Goal: Information Seeking & Learning: Learn about a topic

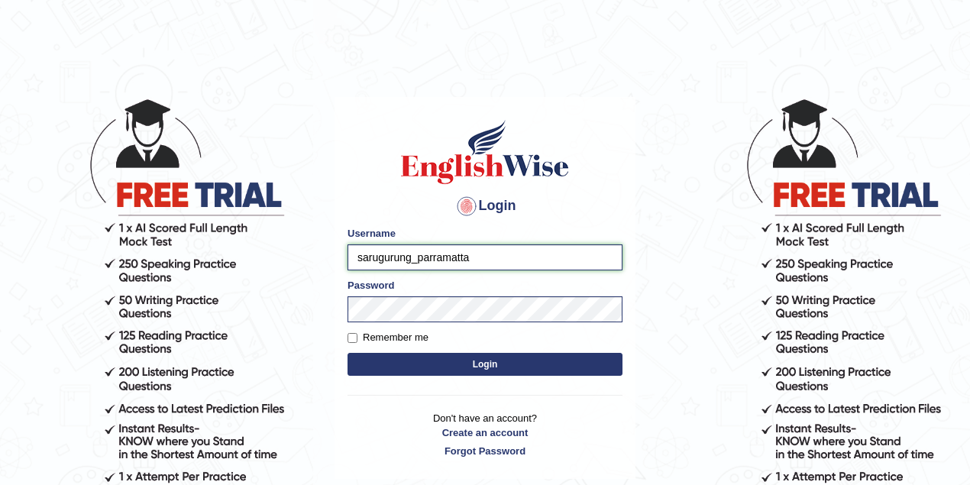
click at [434, 255] on input "sarugurung_parramatta" at bounding box center [484, 257] width 275 height 26
type input "drashti_parramatta"
click at [476, 370] on button "Login" at bounding box center [484, 364] width 275 height 23
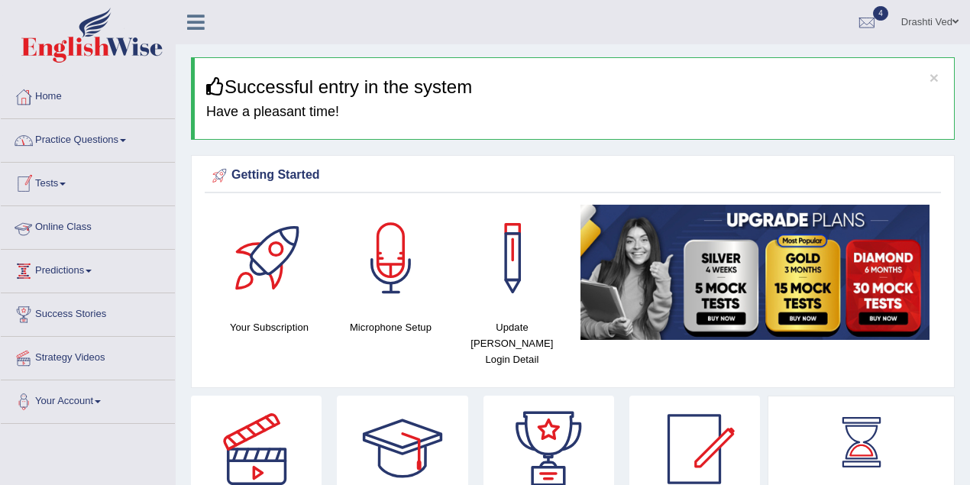
click at [56, 153] on link "Practice Questions" at bounding box center [88, 138] width 174 height 38
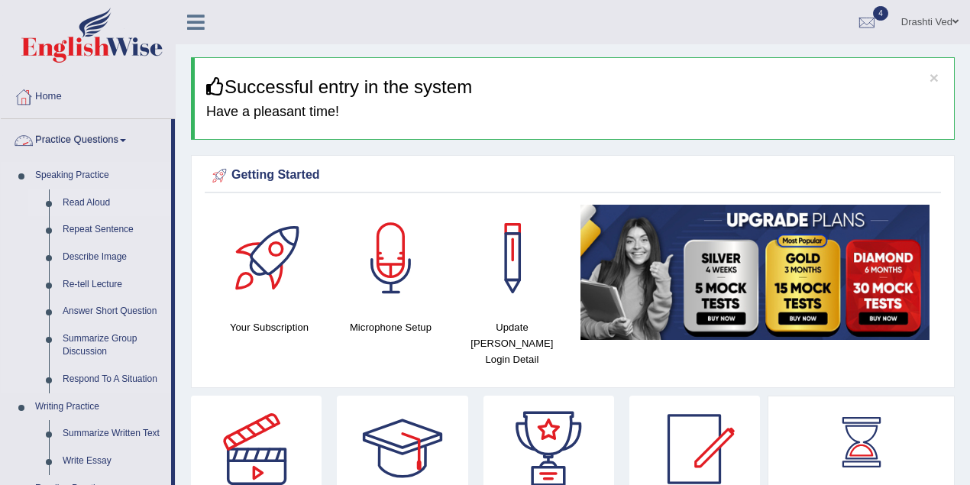
click at [72, 199] on link "Read Aloud" at bounding box center [113, 202] width 115 height 27
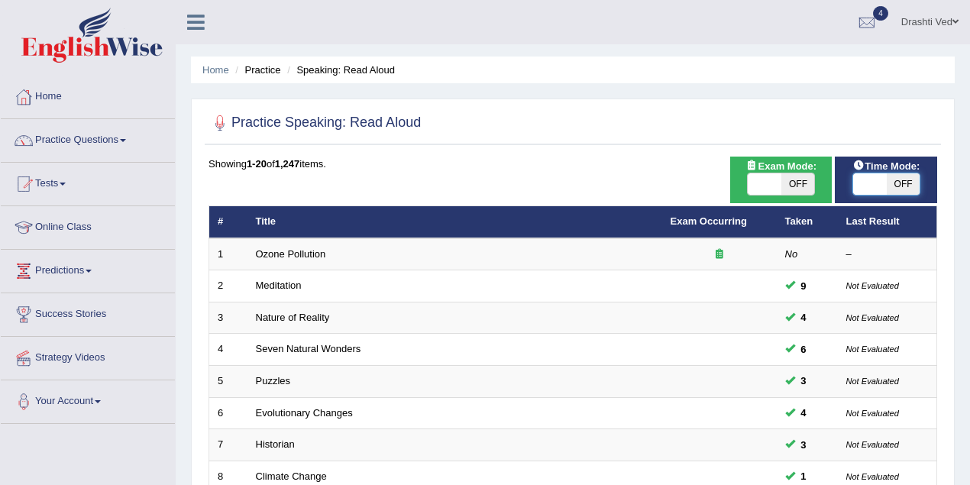
click at [860, 178] on span at bounding box center [870, 183] width 34 height 21
checkbox input "true"
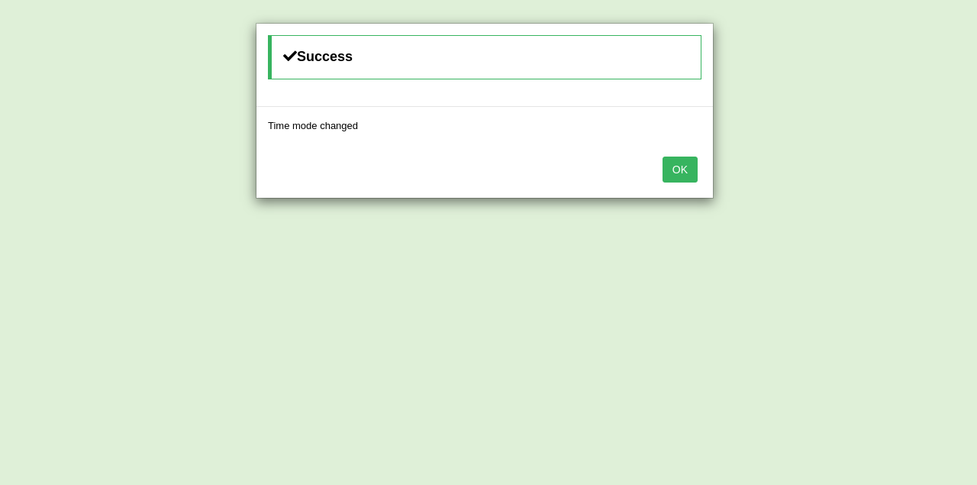
click at [678, 165] on button "OK" at bounding box center [680, 170] width 35 height 26
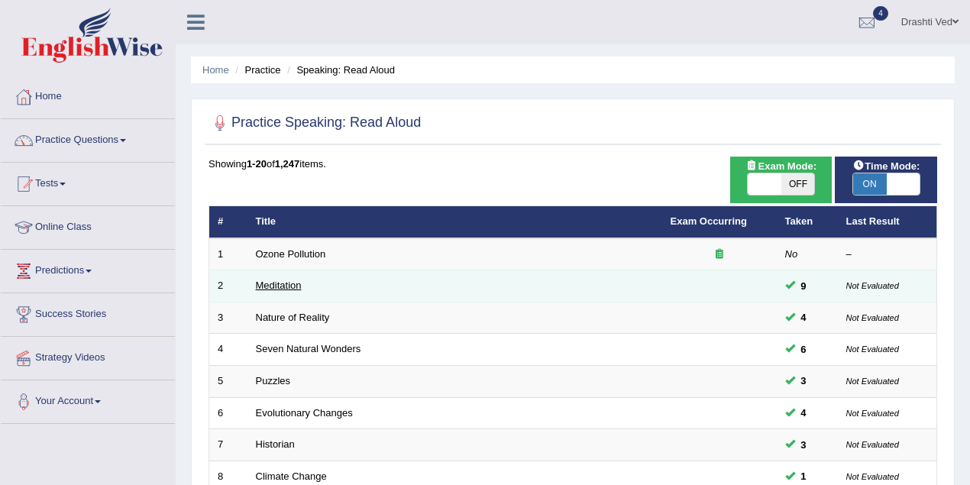
click at [294, 279] on link "Meditation" at bounding box center [279, 284] width 46 height 11
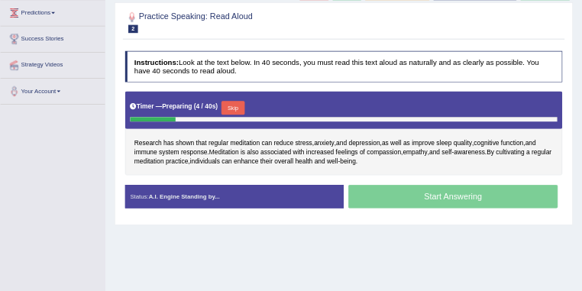
scroll to position [249, 0]
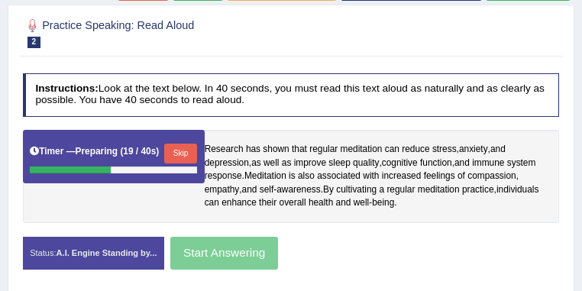
click at [184, 151] on button "Skip" at bounding box center [180, 154] width 33 height 20
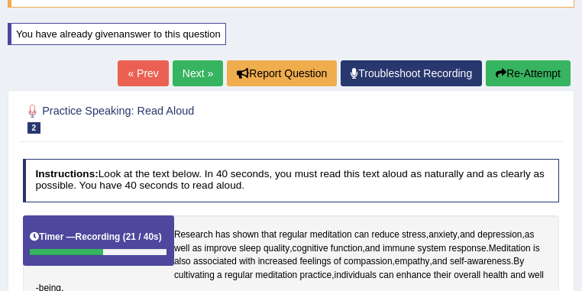
scroll to position [116, 0]
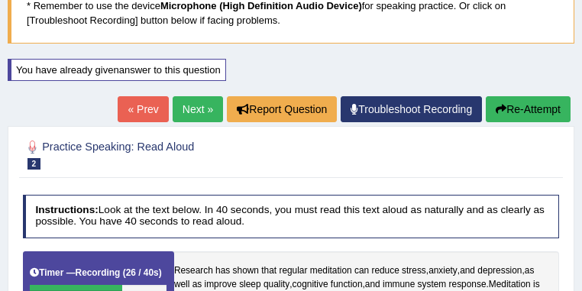
click at [525, 108] on button "Re-Attempt" at bounding box center [528, 109] width 85 height 26
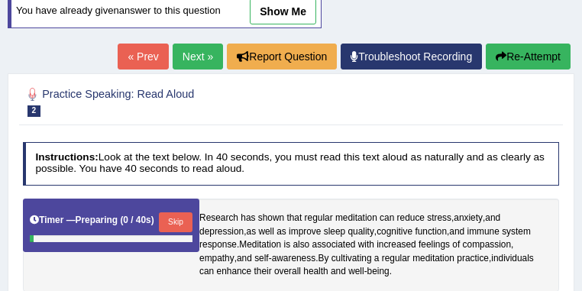
scroll to position [302, 0]
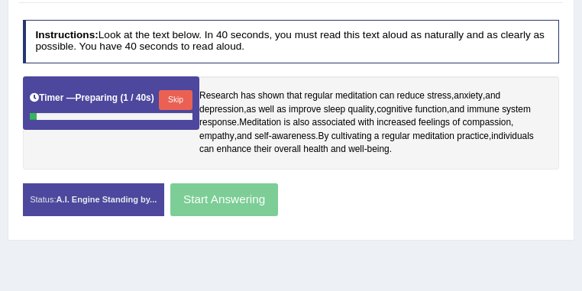
click at [179, 98] on button "Skip" at bounding box center [175, 100] width 33 height 20
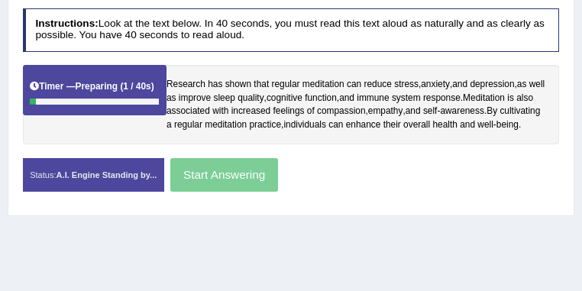
scroll to position [291, 0]
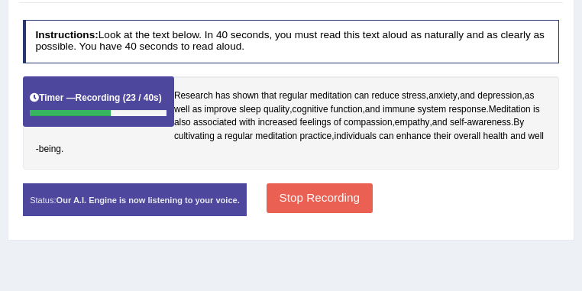
click at [371, 213] on button "Stop Recording" at bounding box center [319, 198] width 106 height 30
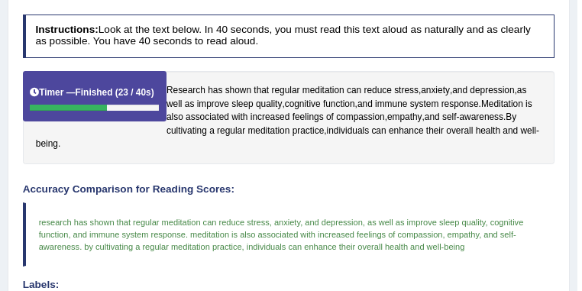
scroll to position [215, 0]
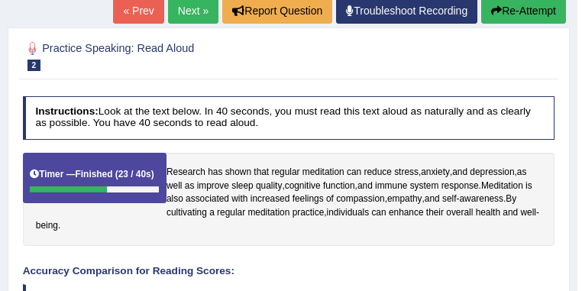
click at [168, 8] on link "Next »" at bounding box center [193, 11] width 50 height 26
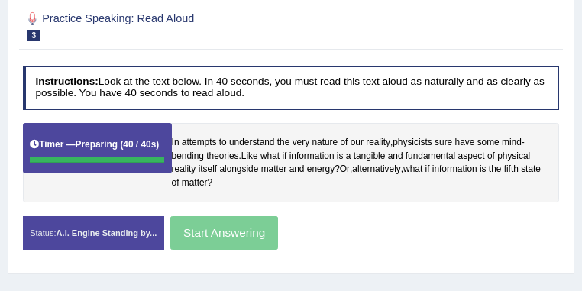
scroll to position [233, 0]
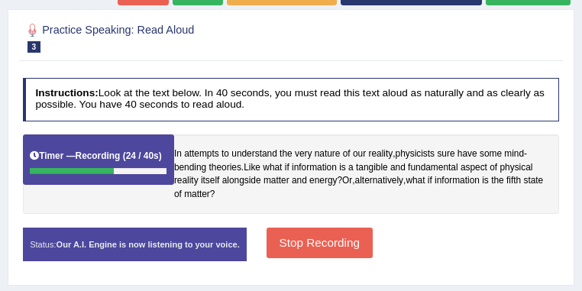
click at [373, 257] on button "Stop Recording" at bounding box center [319, 243] width 106 height 30
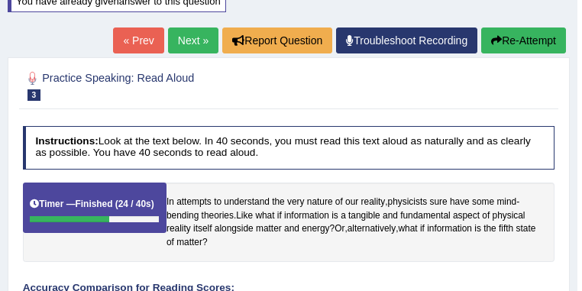
scroll to position [151, 0]
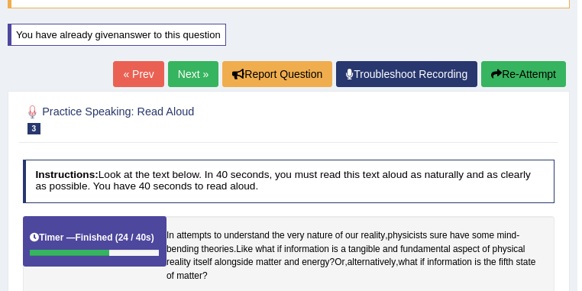
click at [193, 75] on link "Next »" at bounding box center [193, 74] width 50 height 26
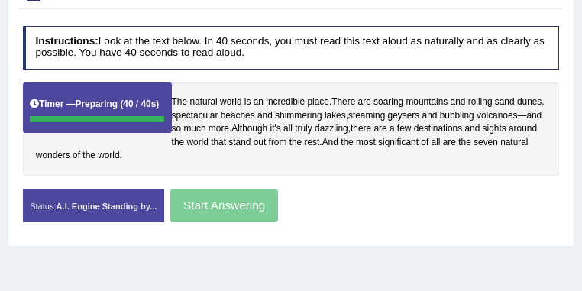
scroll to position [273, 0]
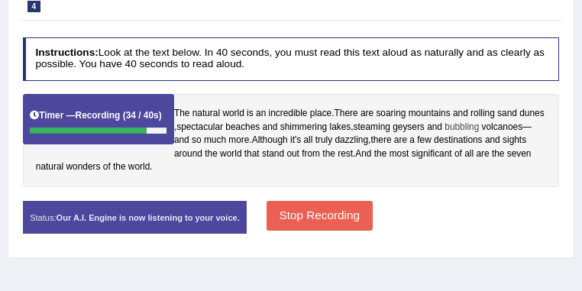
click at [444, 134] on span "bubbling" at bounding box center [461, 128] width 34 height 14
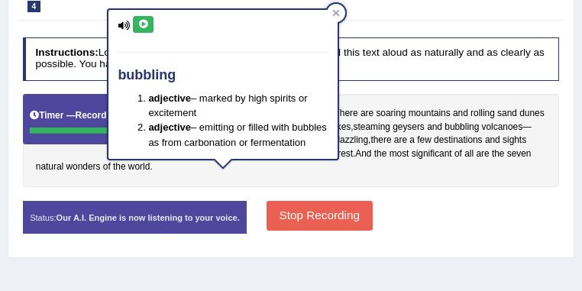
click at [144, 24] on icon at bounding box center [142, 24] width 11 height 9
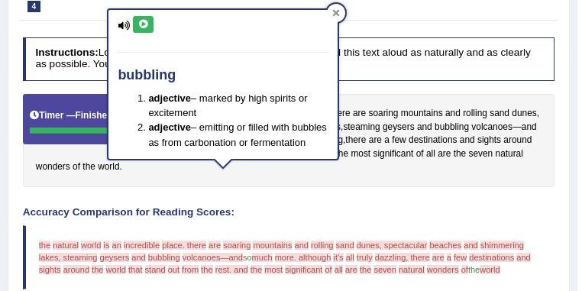
click at [333, 15] on icon at bounding box center [336, 13] width 8 height 8
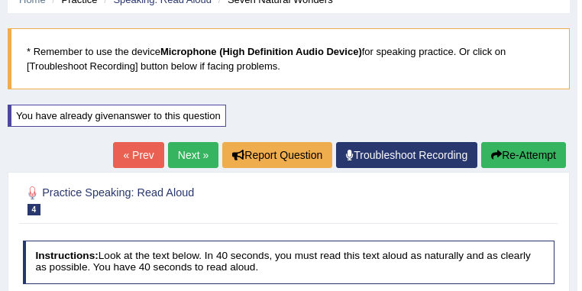
scroll to position [29, 0]
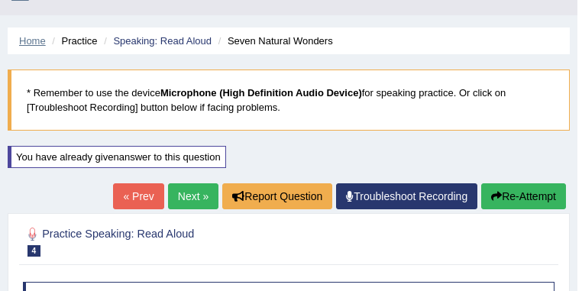
click at [34, 42] on link "Home" at bounding box center [32, 40] width 27 height 11
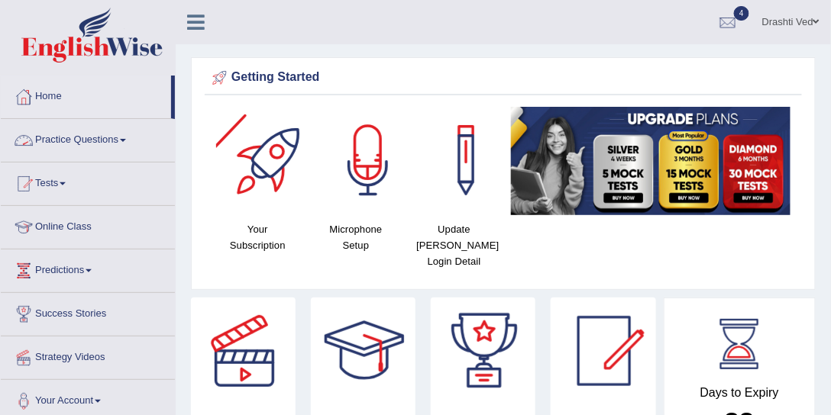
click at [121, 133] on link "Practice Questions" at bounding box center [88, 138] width 174 height 38
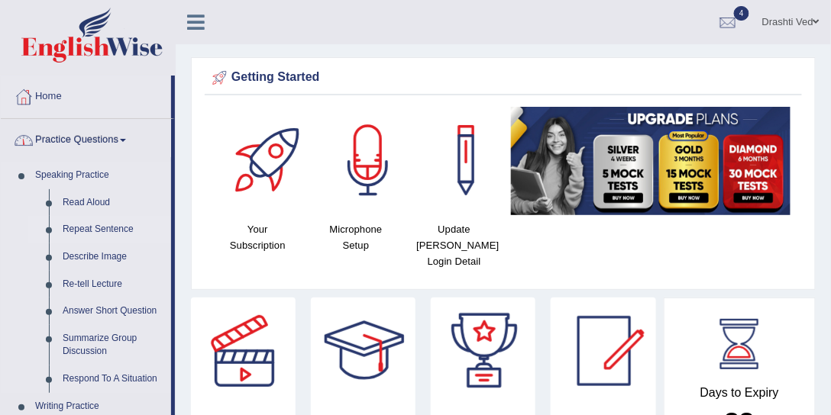
click at [84, 226] on link "Repeat Sentence" at bounding box center [113, 229] width 115 height 27
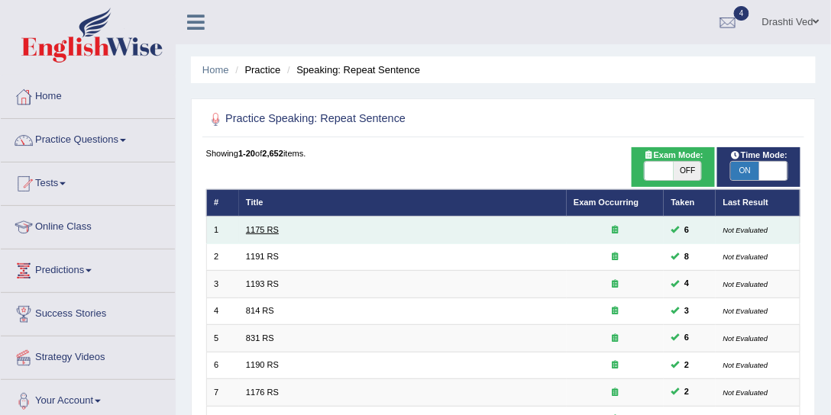
click at [267, 228] on link "1175 RS" at bounding box center [262, 229] width 33 height 9
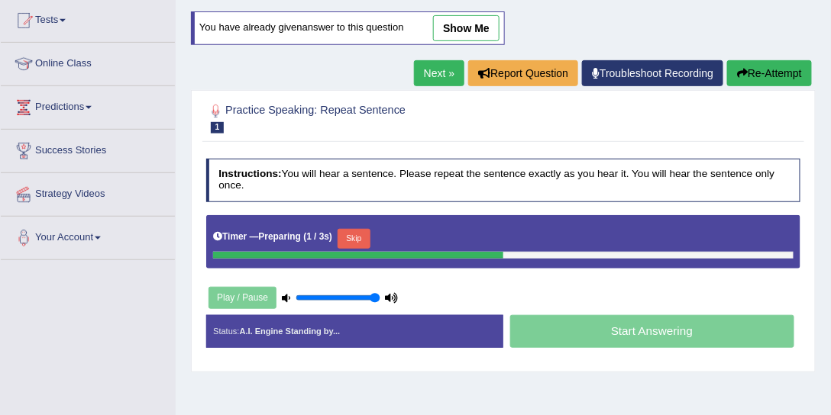
scroll to position [232, 0]
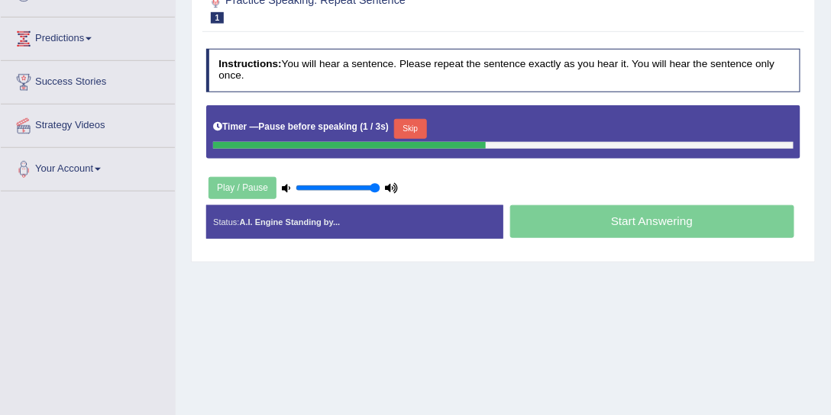
click at [691, 343] on div "Home Practice Speaking: Repeat Sentence 1175 RS * Remember to use the device Mi…" at bounding box center [503, 150] width 655 height 764
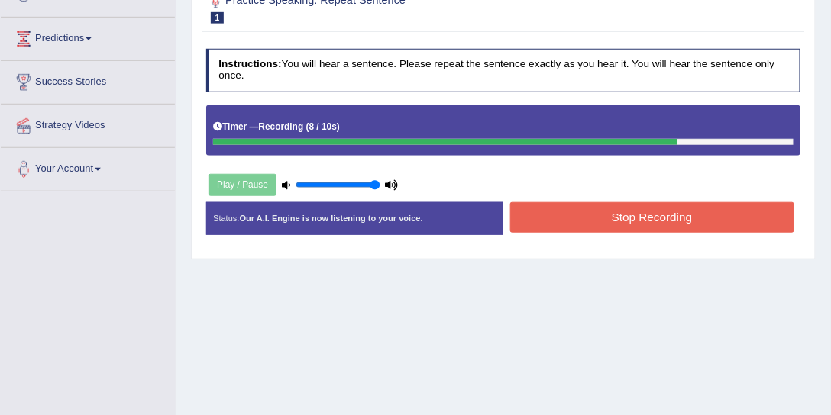
scroll to position [116, 0]
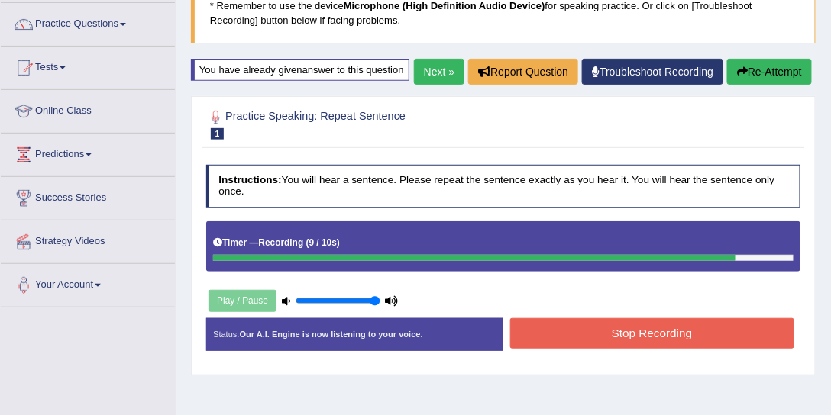
click at [770, 89] on div "Next » Report Question Troubleshoot Recording Re-Attempt" at bounding box center [615, 74] width 402 height 30
click at [756, 85] on button "Re-Attempt" at bounding box center [769, 72] width 85 height 26
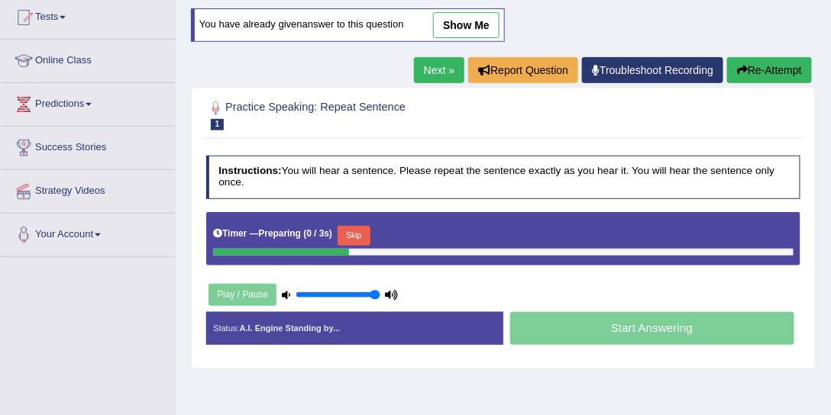
scroll to position [186, 0]
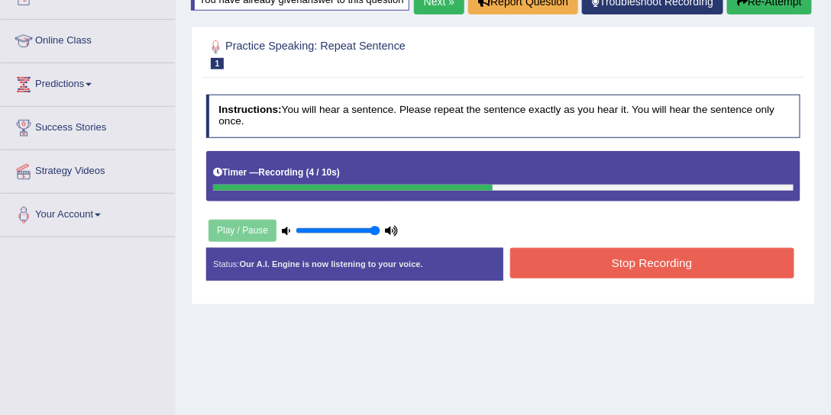
click at [617, 278] on button "Stop Recording" at bounding box center [652, 263] width 284 height 30
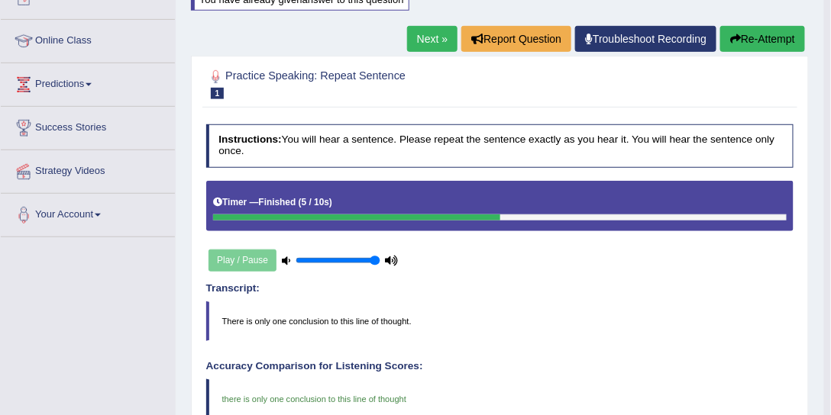
click at [425, 36] on link "Next »" at bounding box center [432, 39] width 50 height 26
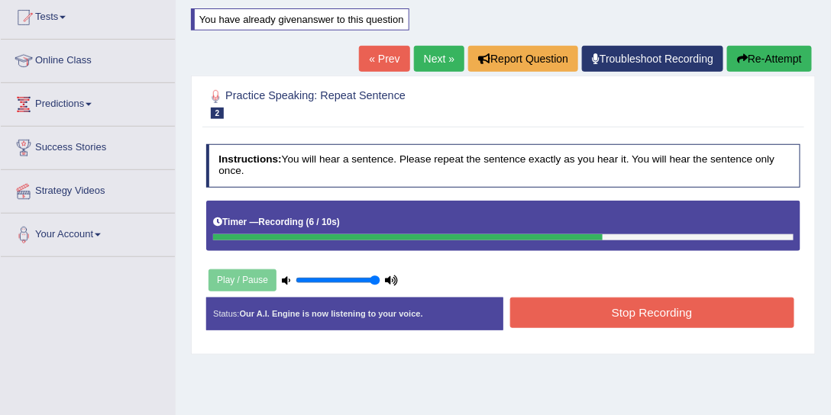
scroll to position [116, 0]
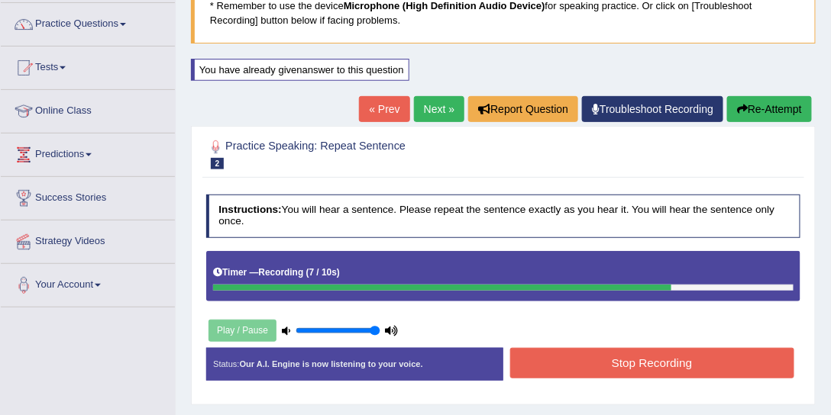
click at [444, 100] on link "Next »" at bounding box center [439, 109] width 50 height 26
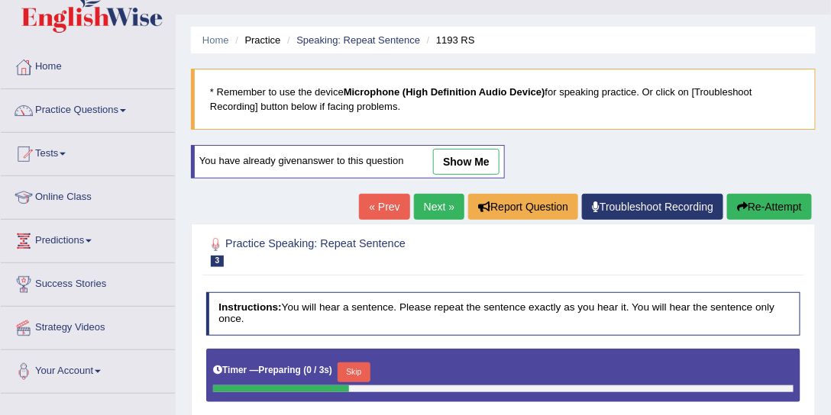
scroll to position [58, 0]
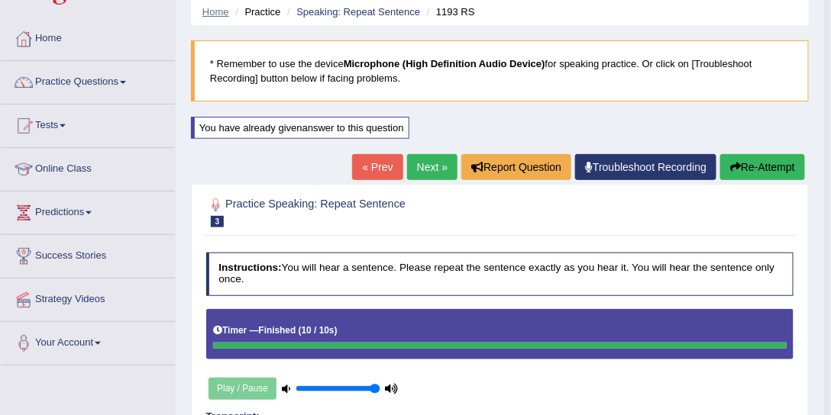
click at [221, 11] on link "Home" at bounding box center [215, 11] width 27 height 11
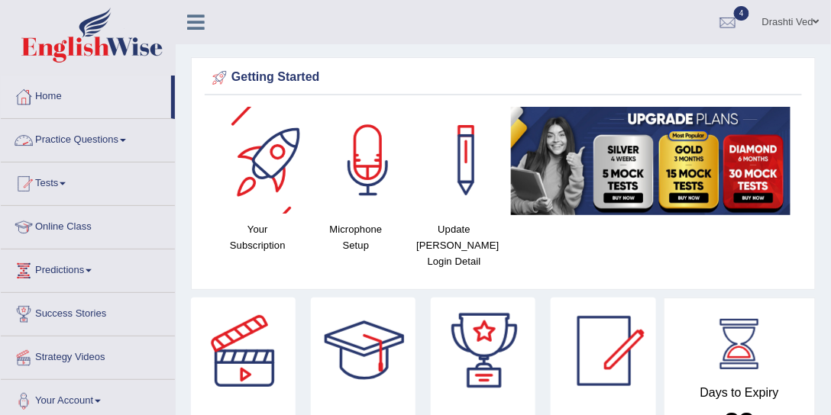
click at [127, 135] on link "Practice Questions" at bounding box center [88, 138] width 174 height 38
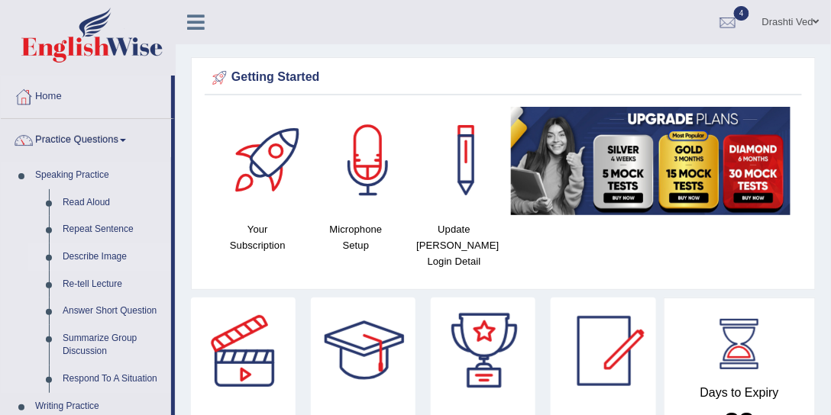
click at [102, 254] on link "Describe Image" at bounding box center [113, 257] width 115 height 27
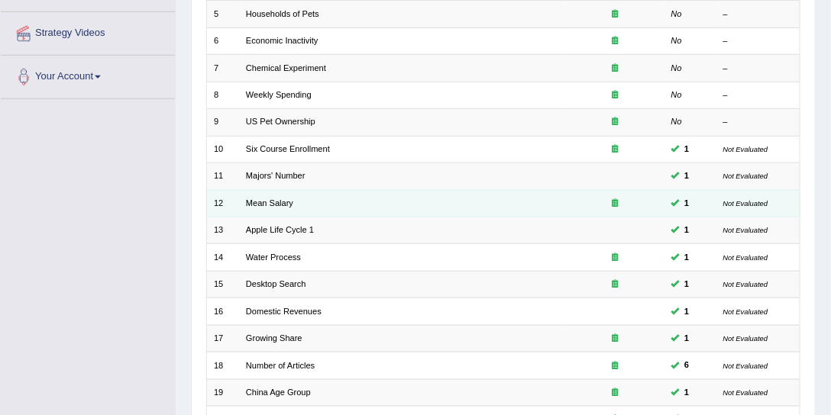
scroll to position [349, 0]
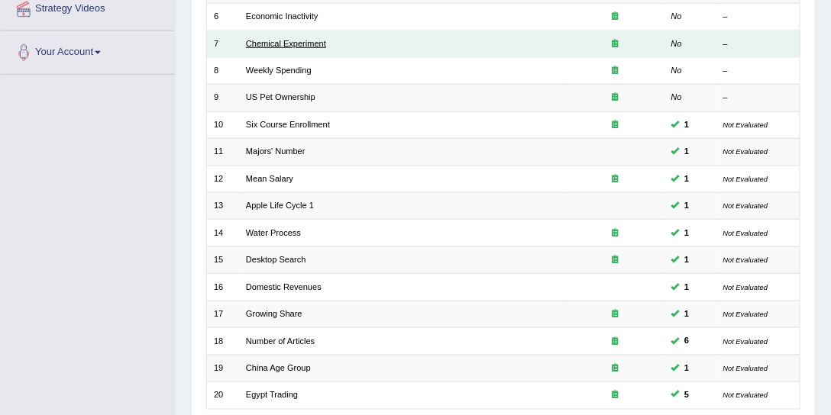
click at [303, 39] on link "Chemical Experiment" at bounding box center [286, 43] width 80 height 9
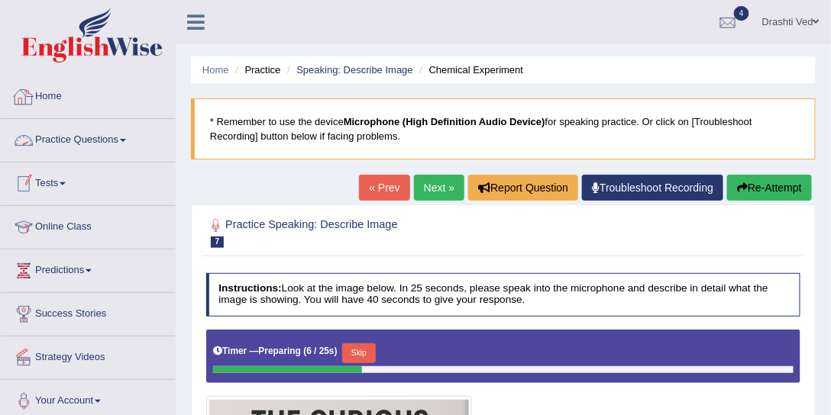
click at [89, 146] on link "Practice Questions" at bounding box center [88, 138] width 174 height 38
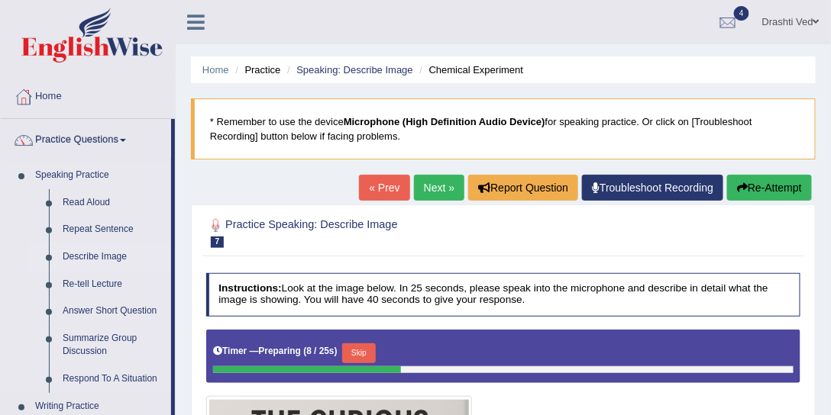
click at [93, 260] on link "Describe Image" at bounding box center [113, 257] width 115 height 27
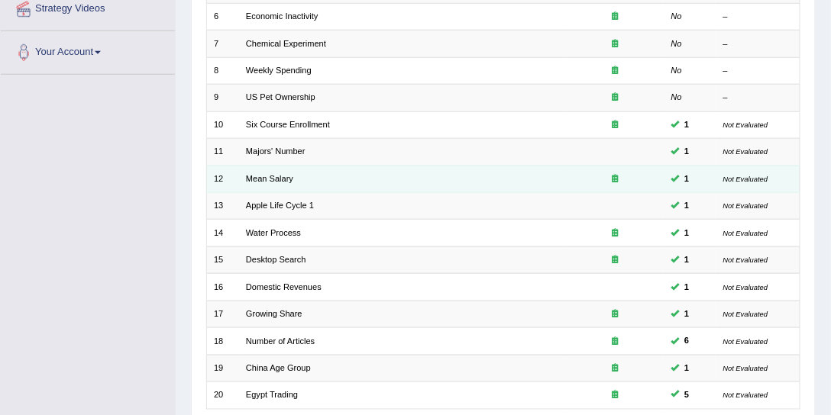
scroll to position [458, 0]
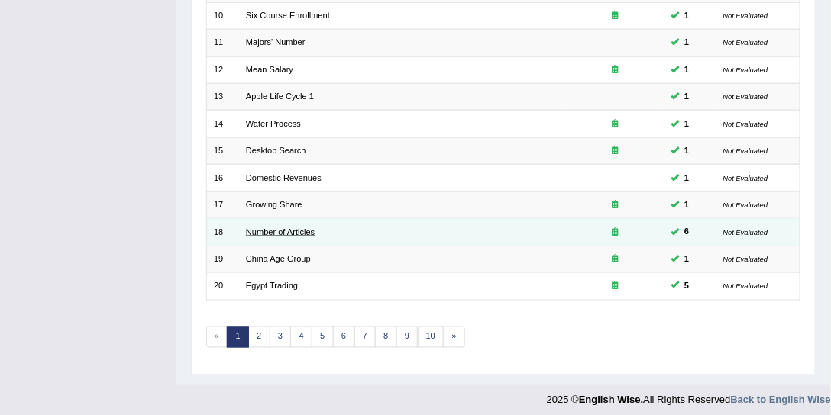
click at [290, 228] on link "Number of Articles" at bounding box center [280, 232] width 69 height 9
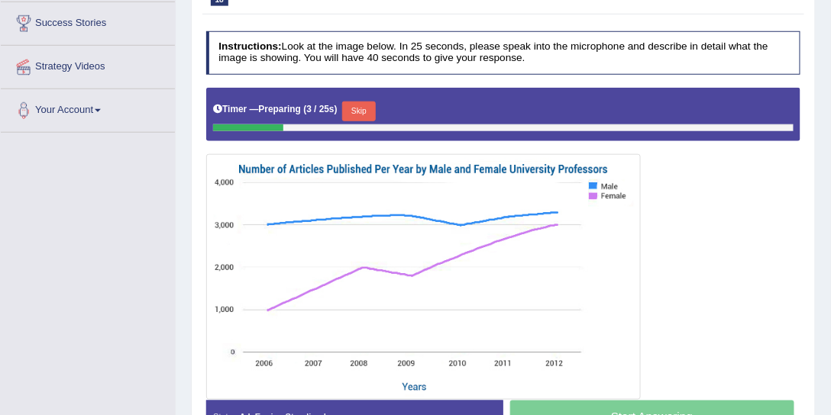
scroll to position [349, 0]
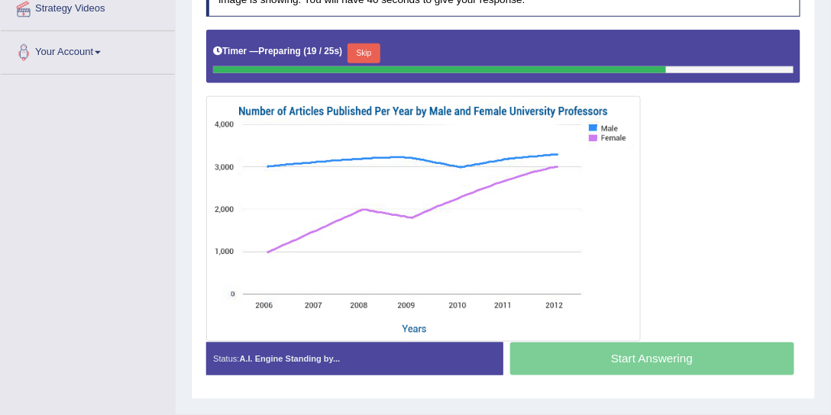
click at [595, 124] on img at bounding box center [423, 219] width 428 height 239
click at [597, 140] on img at bounding box center [423, 219] width 428 height 239
drag, startPoint x: 596, startPoint y: 123, endPoint x: 596, endPoint y: 133, distance: 9.9
click at [596, 124] on img at bounding box center [423, 219] width 428 height 239
click at [596, 136] on img at bounding box center [423, 219] width 428 height 239
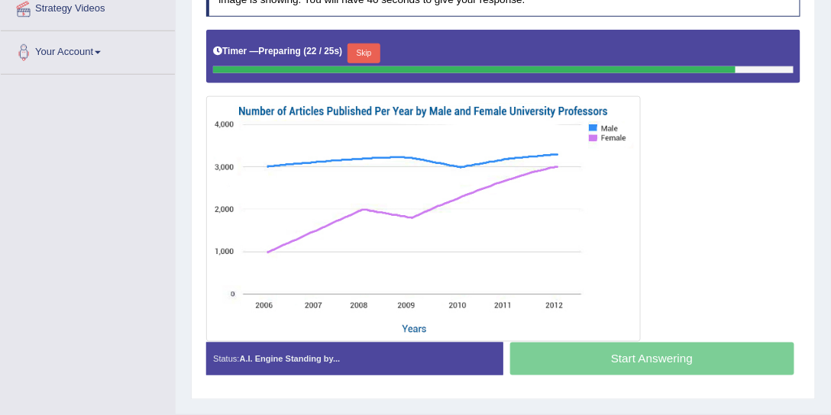
click at [306, 292] on img at bounding box center [423, 219] width 428 height 239
drag, startPoint x: 505, startPoint y: 150, endPoint x: 408, endPoint y: 185, distance: 103.6
click at [505, 151] on img at bounding box center [423, 219] width 428 height 239
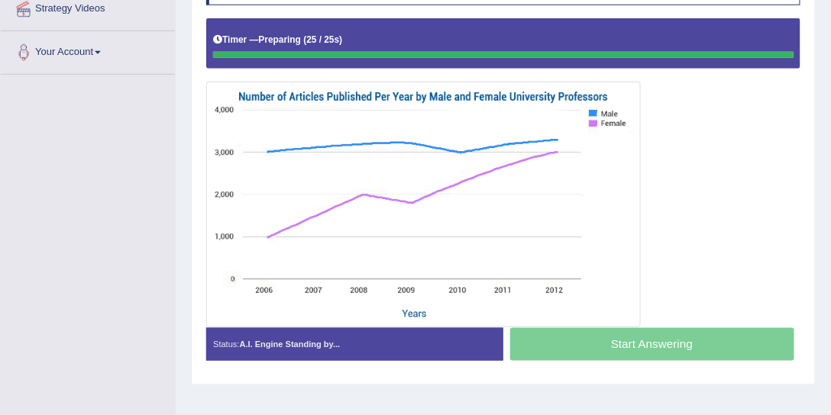
click at [373, 205] on img at bounding box center [423, 205] width 428 height 239
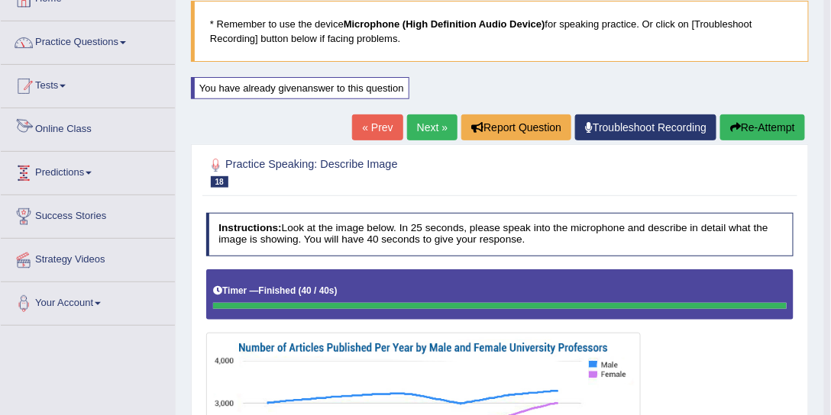
scroll to position [58, 0]
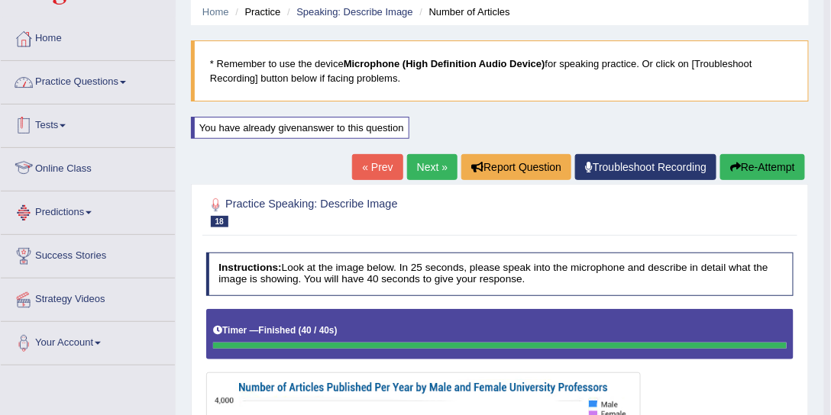
click at [85, 76] on link "Practice Questions" at bounding box center [88, 80] width 174 height 38
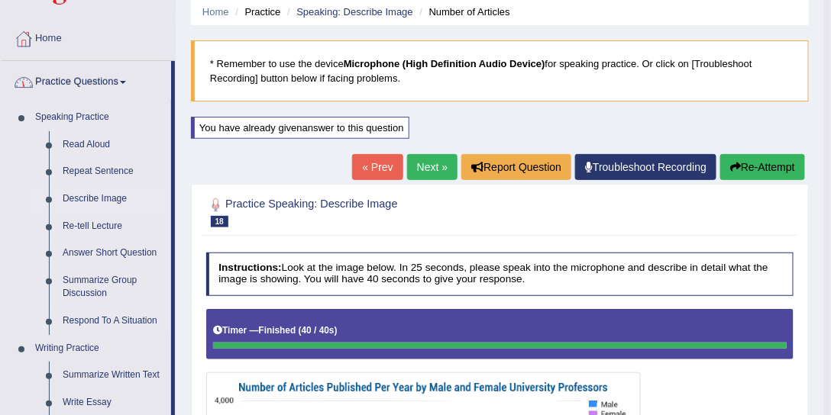
click at [105, 190] on link "Describe Image" at bounding box center [113, 199] width 115 height 27
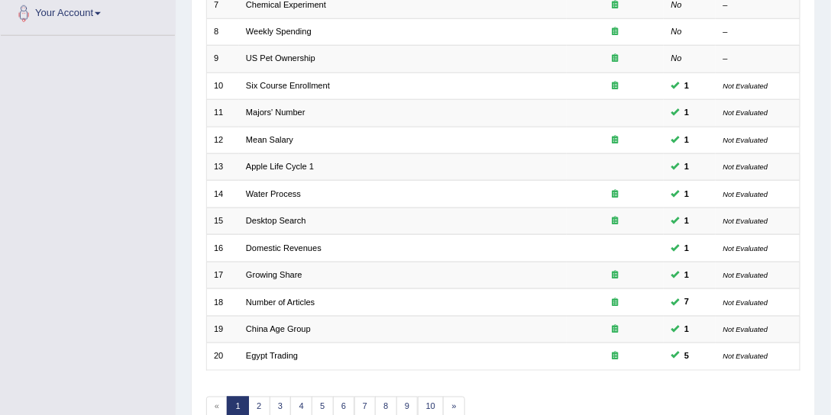
scroll to position [458, 0]
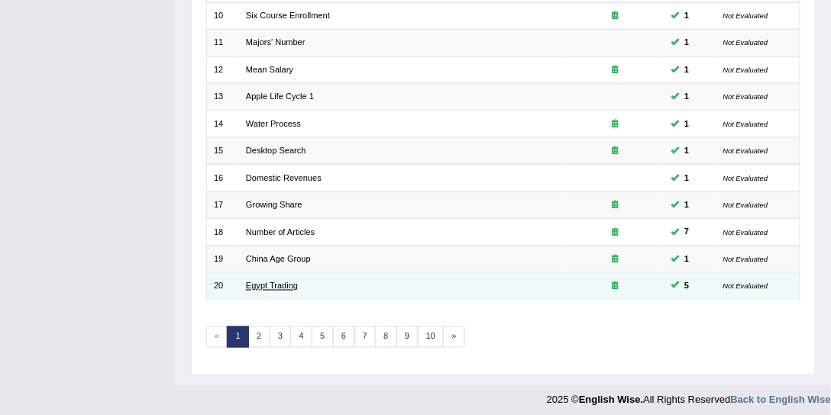
click at [282, 282] on link "Egypt Trading" at bounding box center [272, 286] width 52 height 9
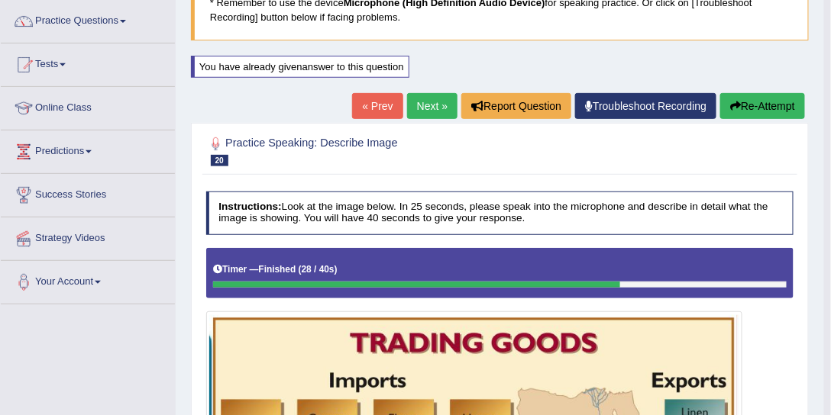
scroll to position [58, 0]
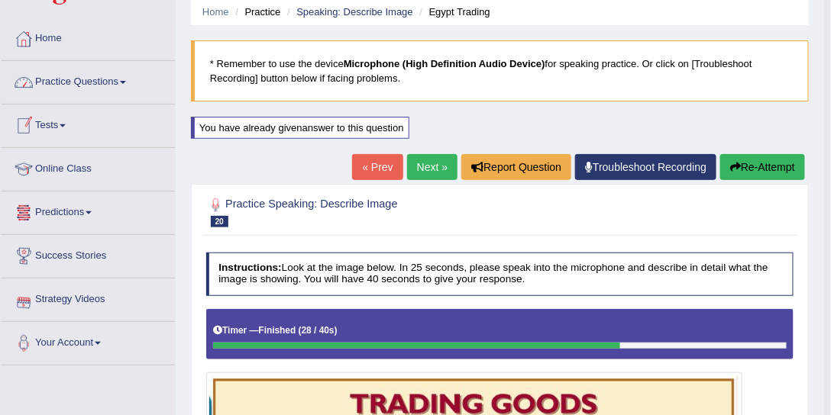
click at [82, 86] on link "Practice Questions" at bounding box center [88, 80] width 174 height 38
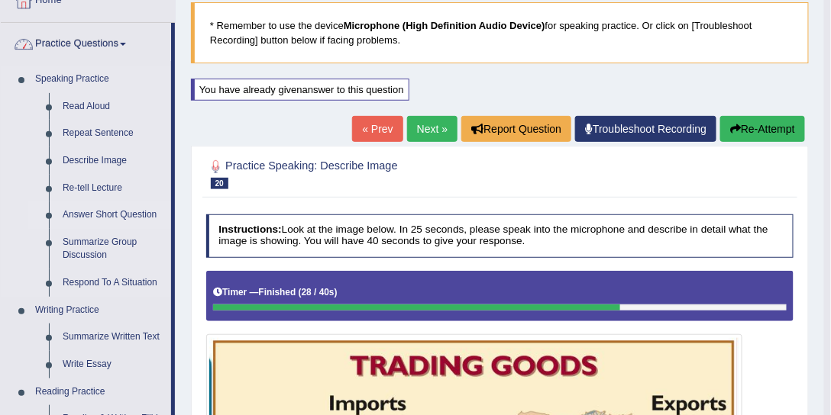
scroll to position [116, 0]
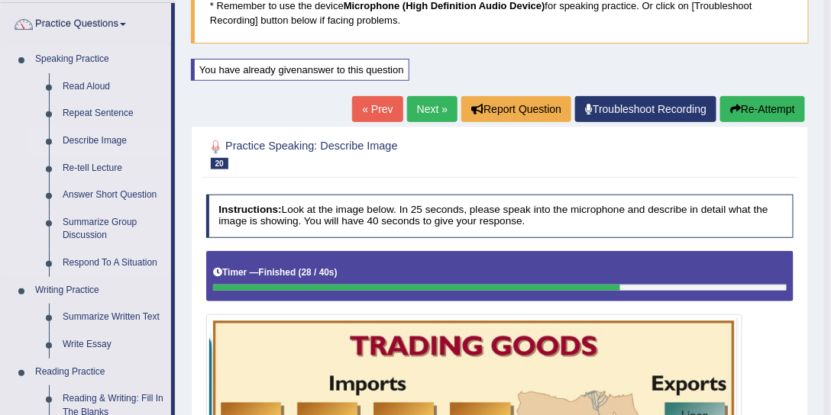
click at [118, 145] on link "Describe Image" at bounding box center [113, 141] width 115 height 27
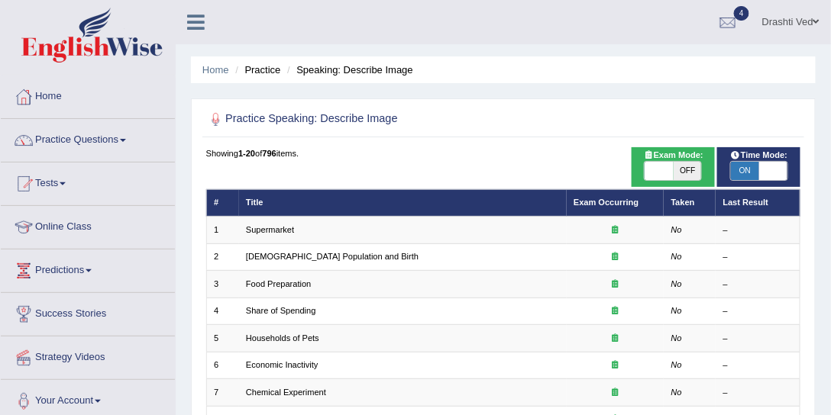
scroll to position [116, 0]
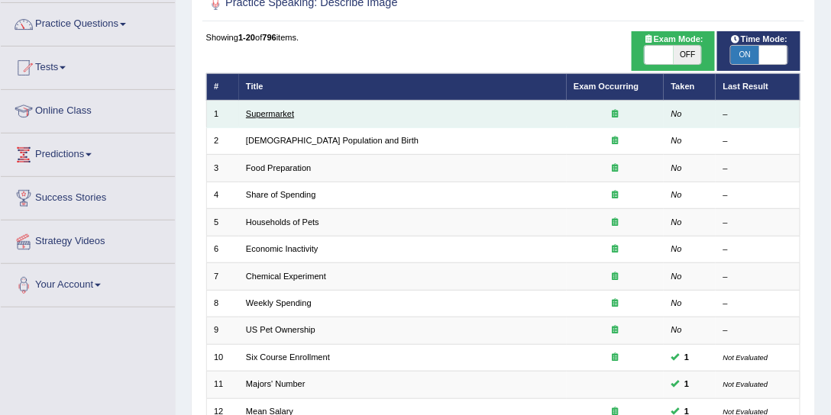
click at [280, 110] on link "Supermarket" at bounding box center [270, 113] width 48 height 9
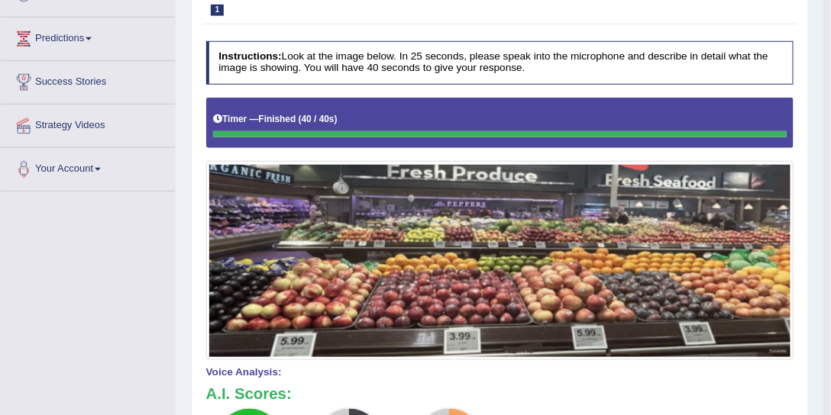
scroll to position [58, 0]
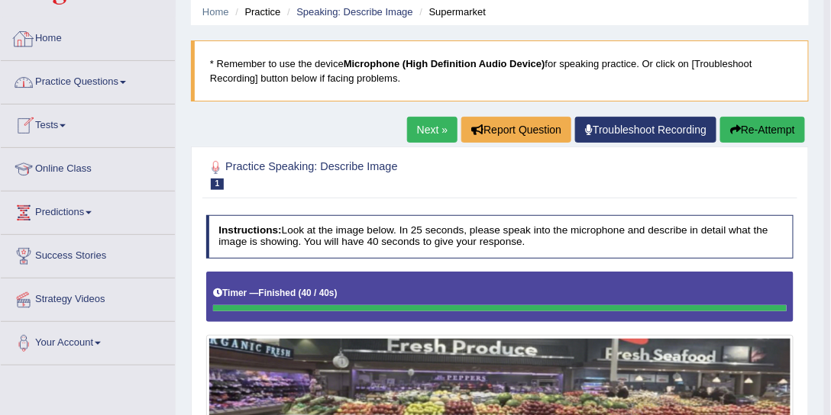
click at [108, 68] on link "Practice Questions" at bounding box center [88, 80] width 174 height 38
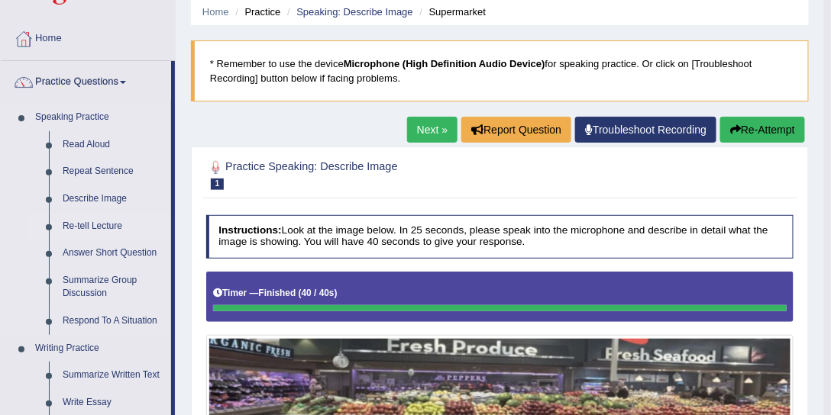
click at [87, 223] on link "Re-tell Lecture" at bounding box center [113, 226] width 115 height 27
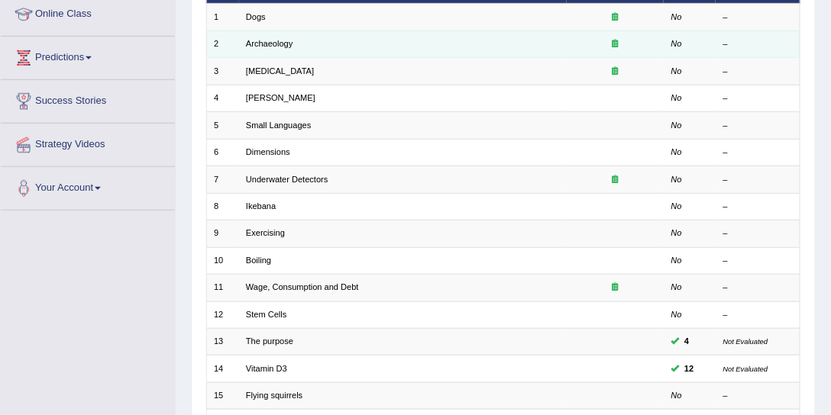
scroll to position [232, 0]
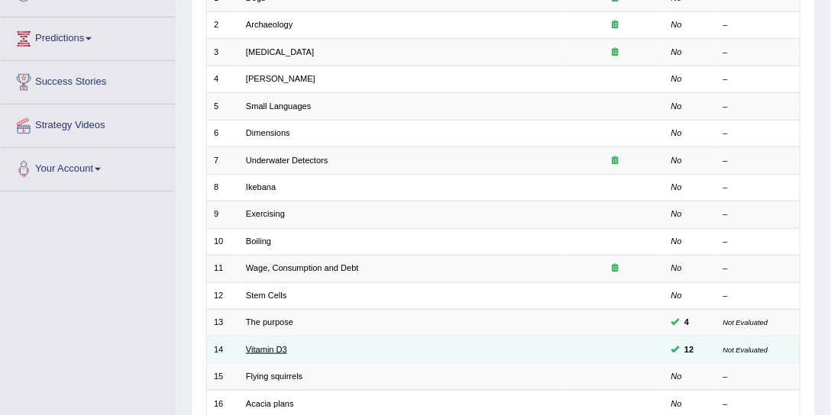
click at [264, 345] on link "Vitamin D3" at bounding box center [266, 349] width 41 height 9
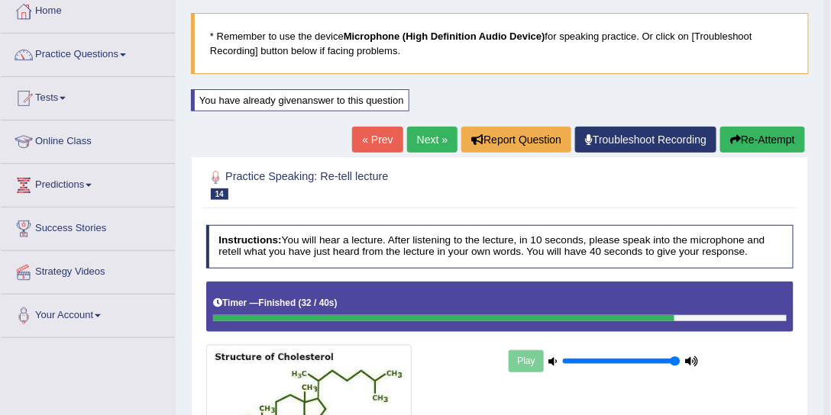
scroll to position [58, 0]
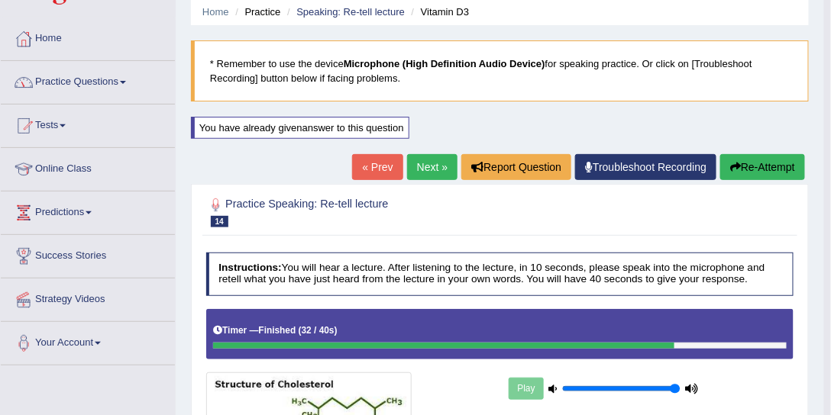
click at [121, 90] on link "Practice Questions" at bounding box center [88, 80] width 174 height 38
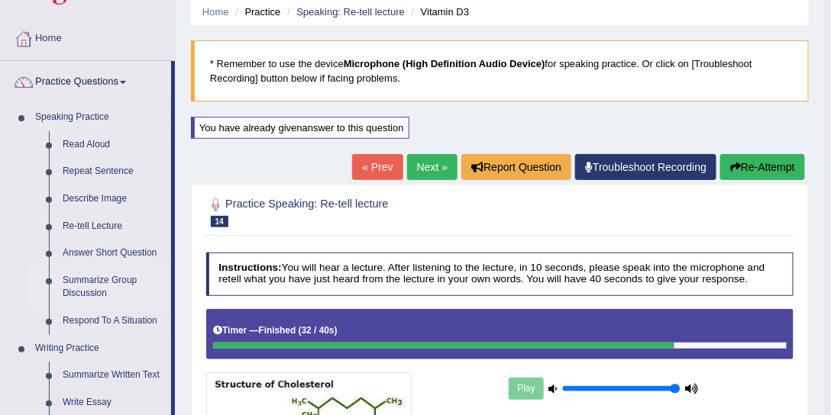
click at [108, 279] on link "Summarize Group Discussion" at bounding box center [113, 287] width 115 height 40
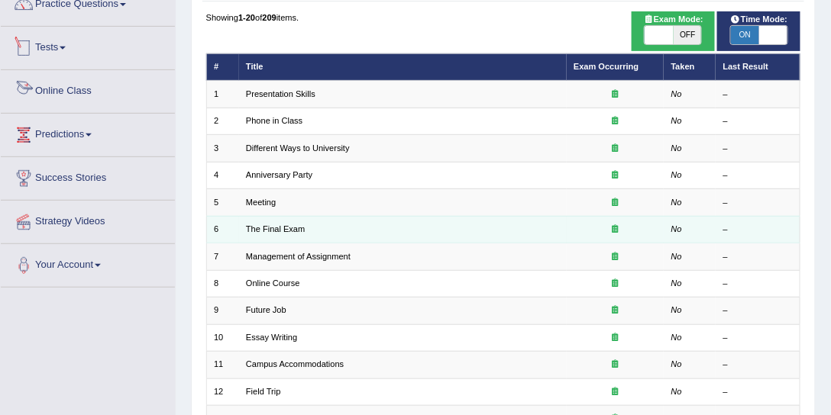
scroll to position [232, 0]
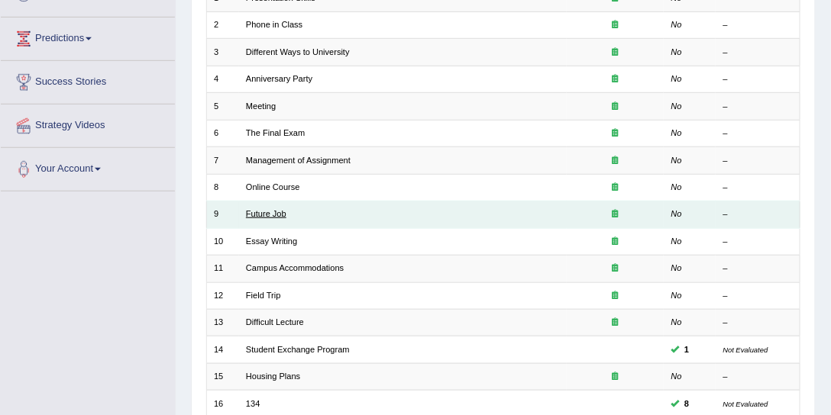
click at [278, 210] on link "Future Job" at bounding box center [266, 213] width 40 height 9
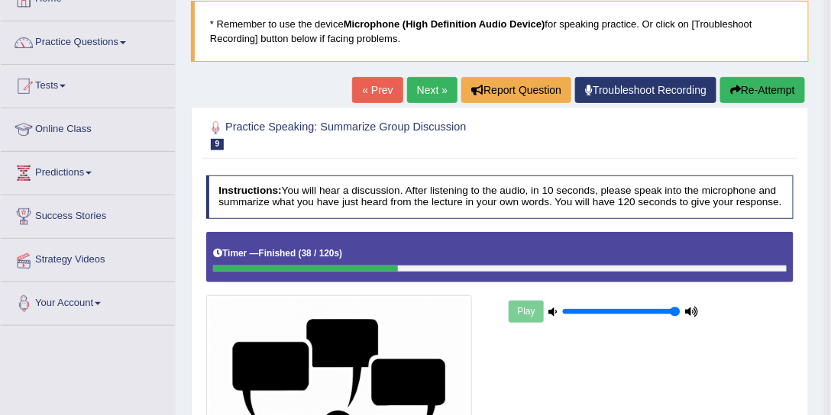
scroll to position [58, 0]
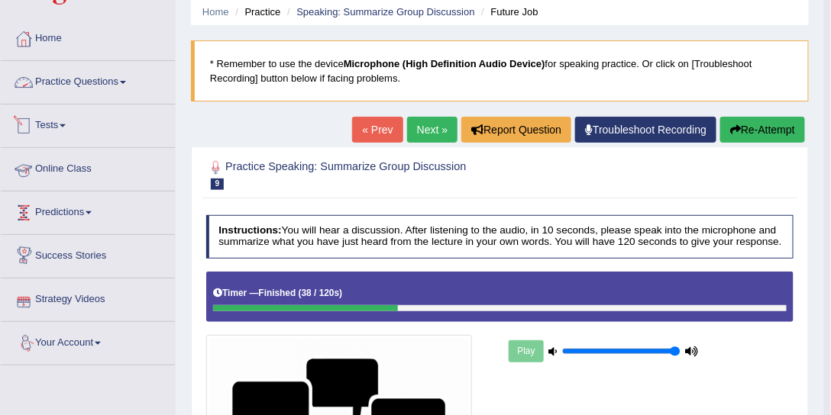
click at [105, 74] on link "Practice Questions" at bounding box center [88, 80] width 174 height 38
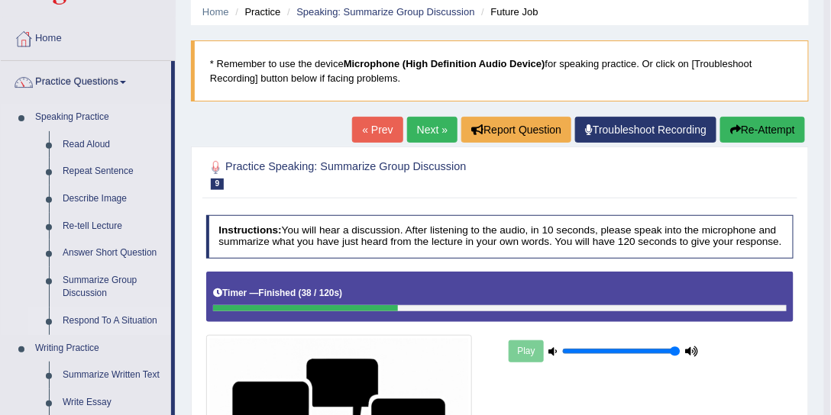
click at [91, 325] on link "Respond To A Situation" at bounding box center [113, 321] width 115 height 27
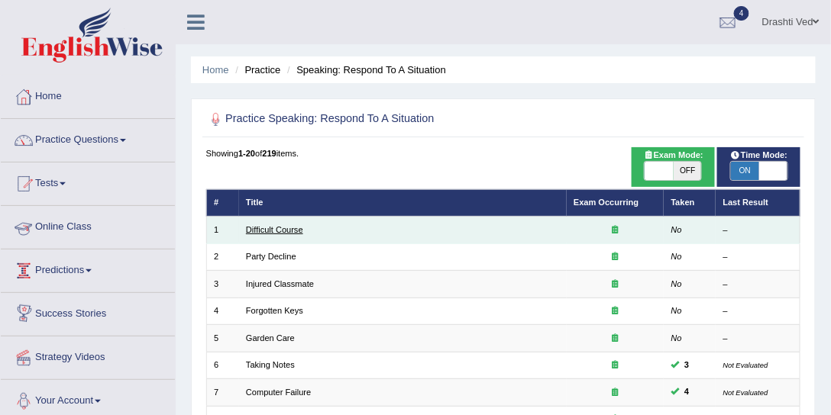
drag, startPoint x: 284, startPoint y: 220, endPoint x: 284, endPoint y: 228, distance: 8.4
click at [284, 222] on td "Difficult Course" at bounding box center [403, 230] width 328 height 27
click at [284, 228] on link "Difficult Course" at bounding box center [274, 229] width 57 height 9
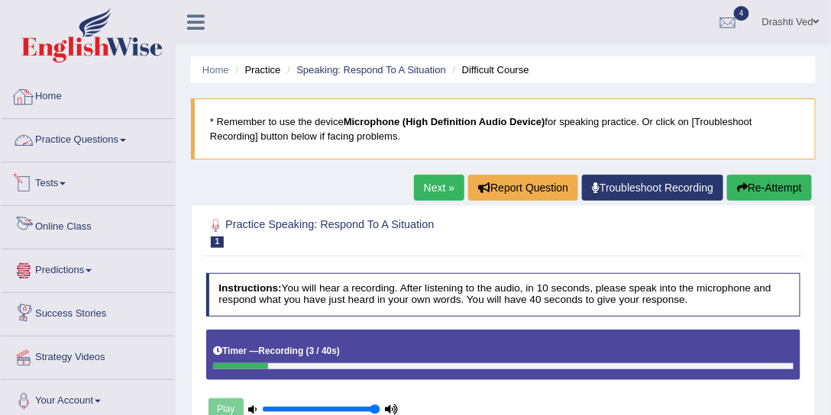
click at [61, 133] on link "Practice Questions" at bounding box center [88, 138] width 174 height 38
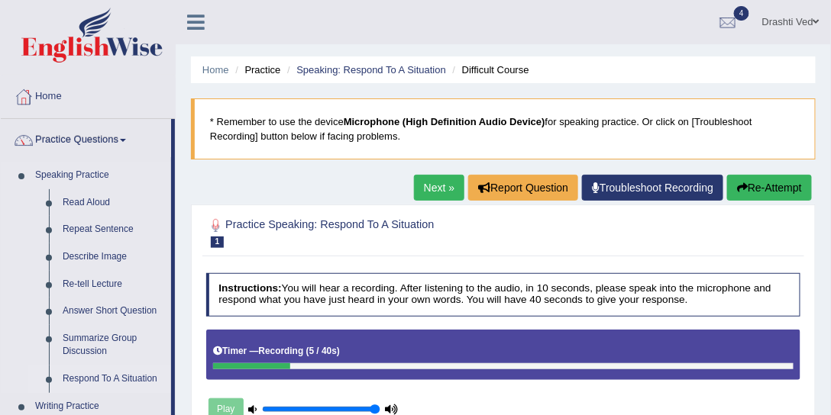
click at [98, 377] on link "Respond To A Situation" at bounding box center [113, 379] width 115 height 27
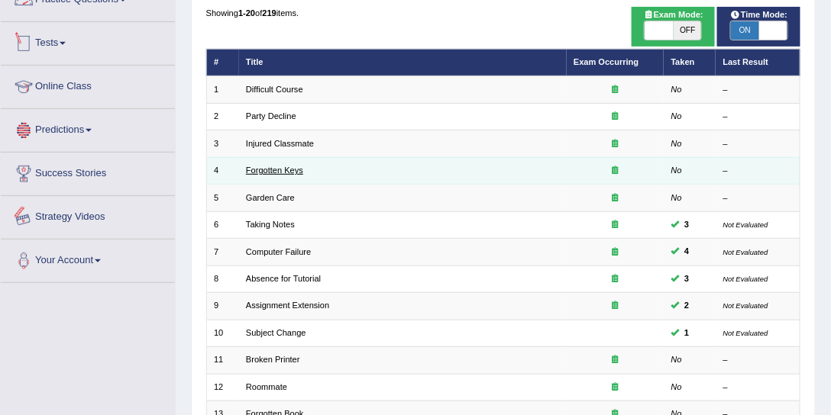
scroll to position [174, 0]
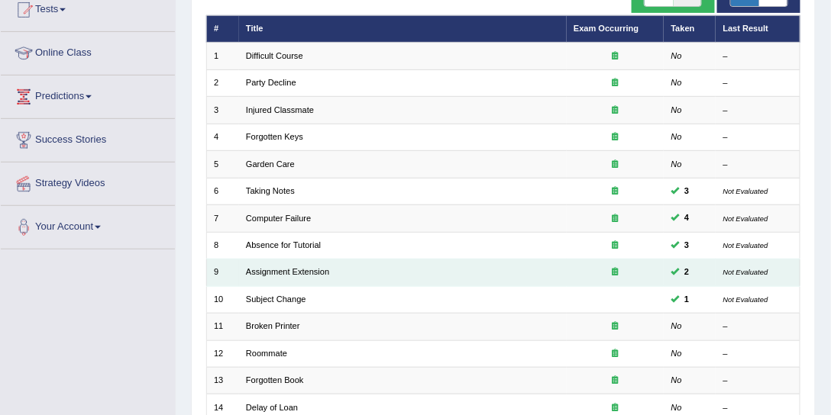
click at [288, 263] on td "Assignment Extension" at bounding box center [403, 273] width 328 height 27
click at [303, 272] on link "Assignment Extension" at bounding box center [287, 271] width 83 height 9
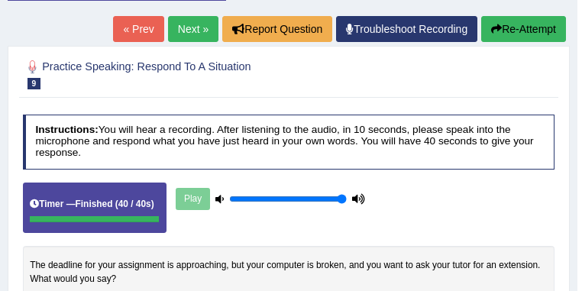
scroll to position [182, 0]
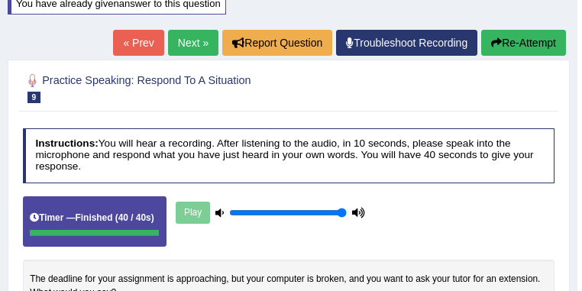
click at [199, 43] on link "Next »" at bounding box center [193, 43] width 50 height 26
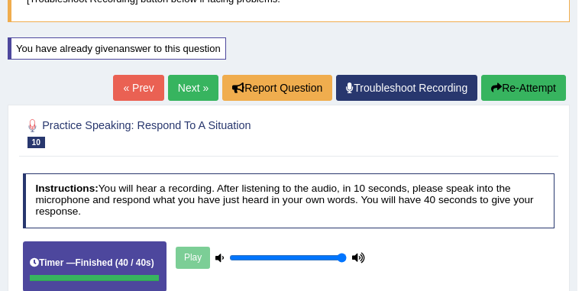
scroll to position [70, 0]
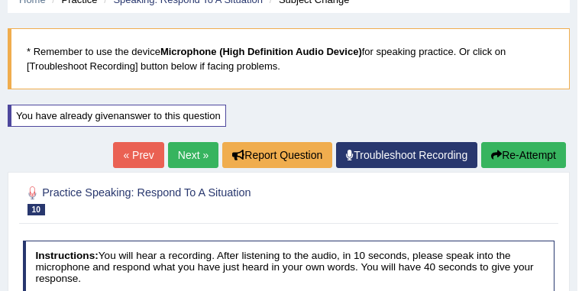
click at [197, 150] on link "Next »" at bounding box center [193, 155] width 50 height 26
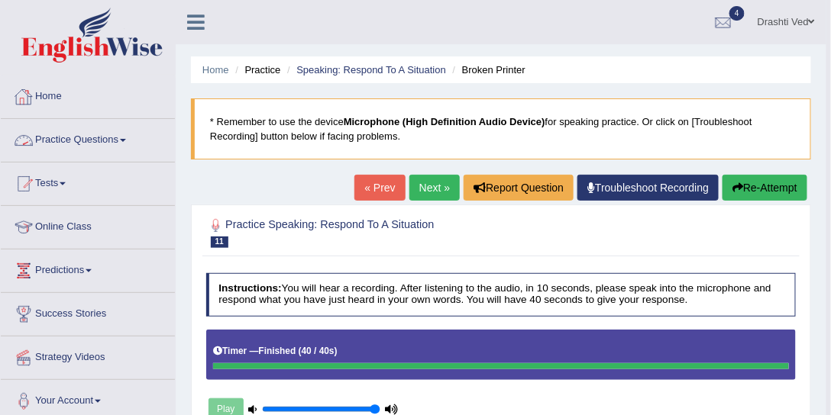
click at [50, 103] on link "Home" at bounding box center [88, 95] width 174 height 38
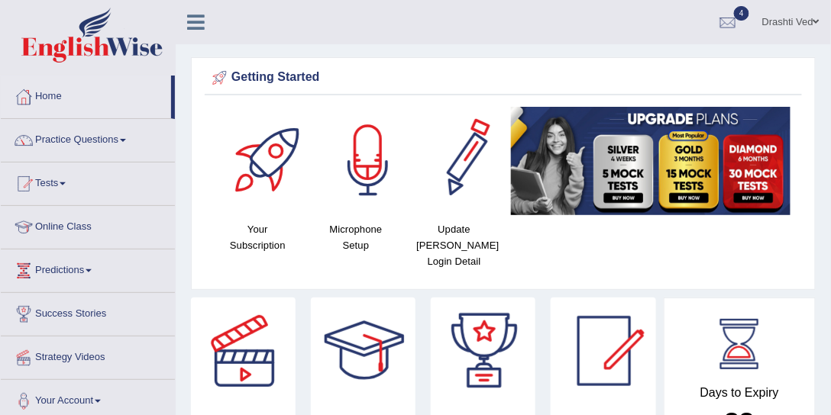
scroll to position [58, 0]
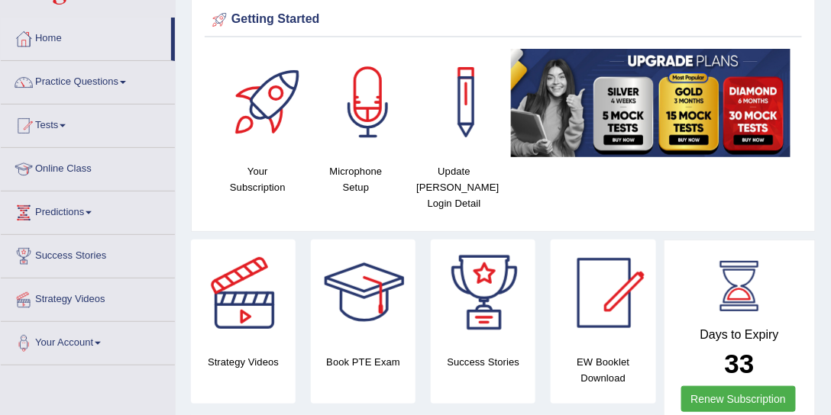
click at [365, 115] on div at bounding box center [368, 102] width 107 height 107
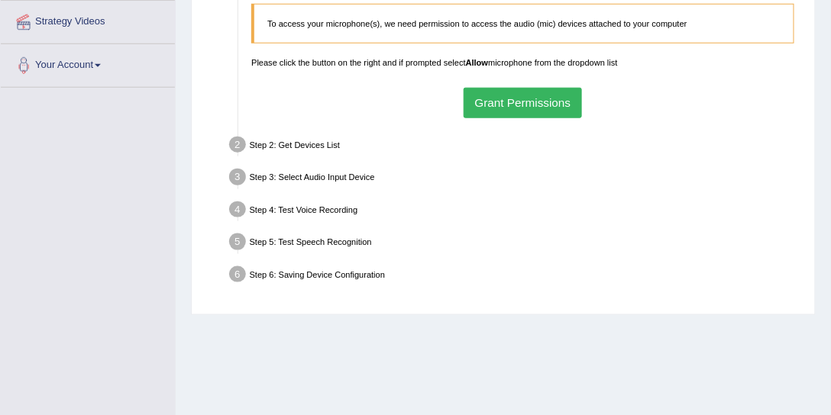
scroll to position [349, 0]
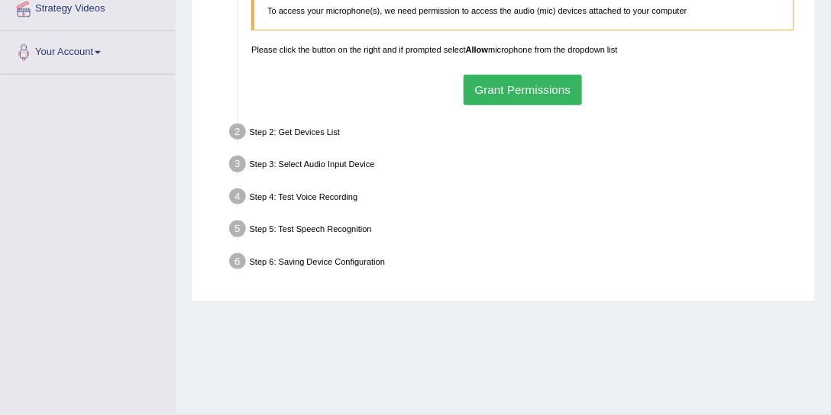
click at [511, 95] on button "Grant Permissions" at bounding box center [522, 90] width 118 height 30
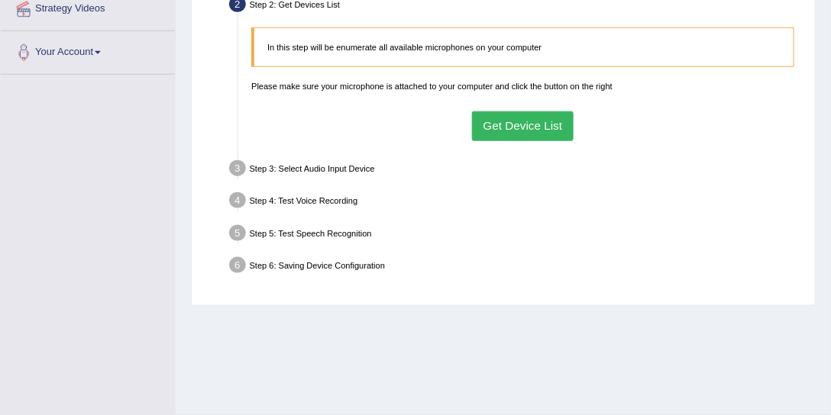
click at [510, 117] on button "Get Device List" at bounding box center [523, 126] width 102 height 30
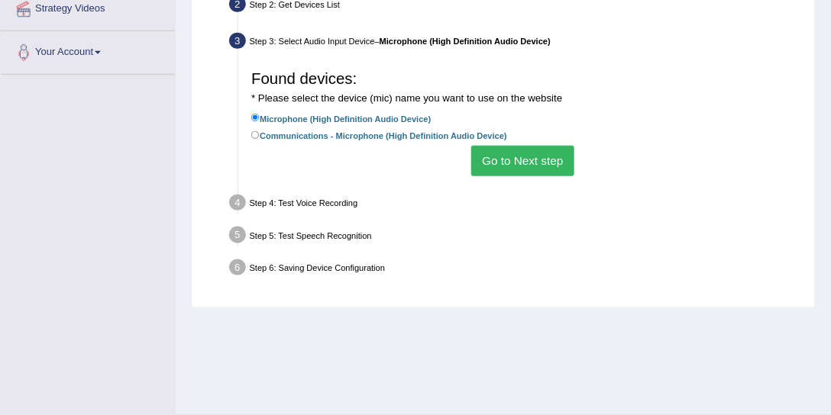
click at [483, 154] on button "Go to Next step" at bounding box center [522, 161] width 103 height 30
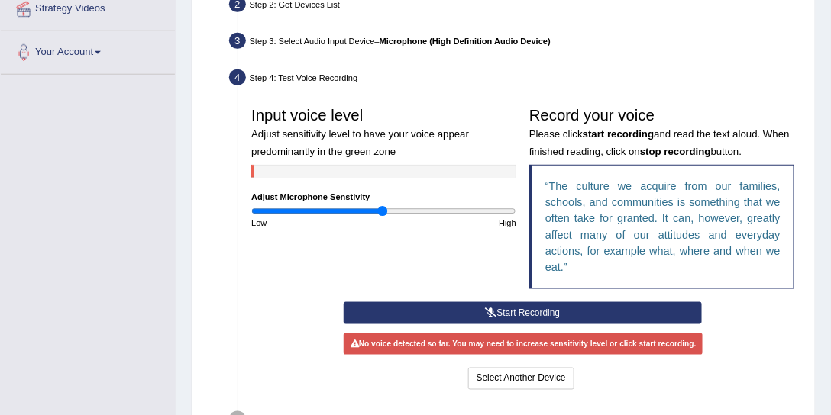
scroll to position [407, 0]
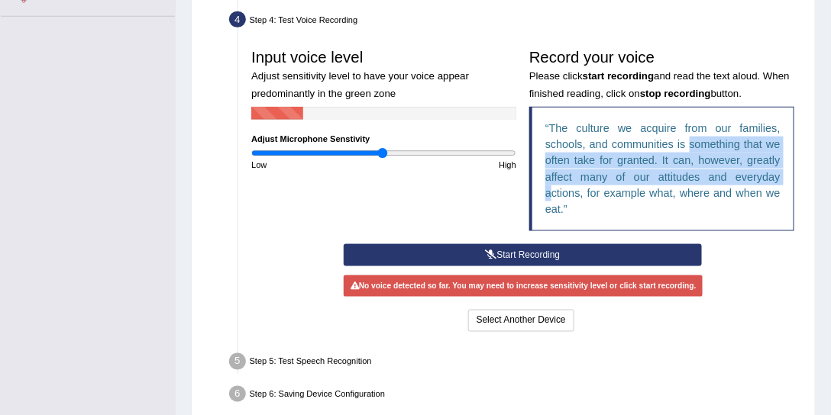
drag, startPoint x: 579, startPoint y: 127, endPoint x: 689, endPoint y: 136, distance: 110.3
click at [689, 136] on blockquote "The culture we acquire from our families, schools, and communities is something…" at bounding box center [661, 169] width 265 height 125
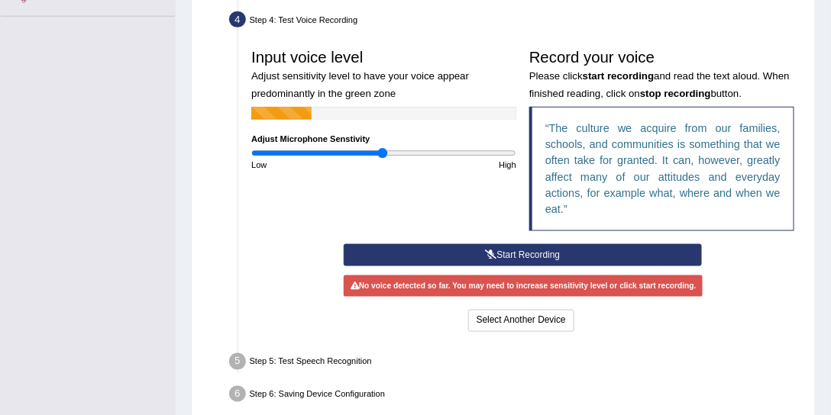
click at [597, 122] on q "The culture we acquire from our families, schools, and communities is something…" at bounding box center [662, 168] width 235 height 93
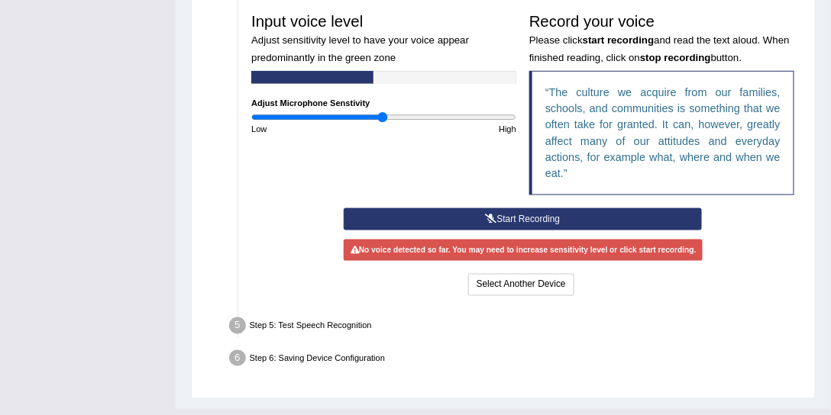
scroll to position [471, 0]
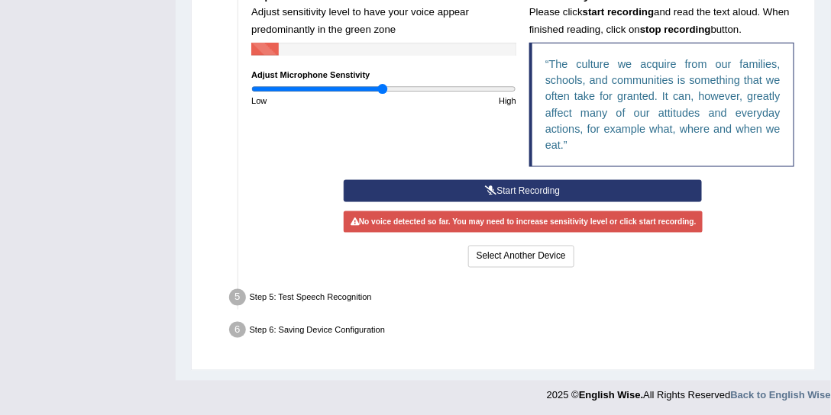
click at [463, 184] on button "Start Recording" at bounding box center [522, 191] width 357 height 22
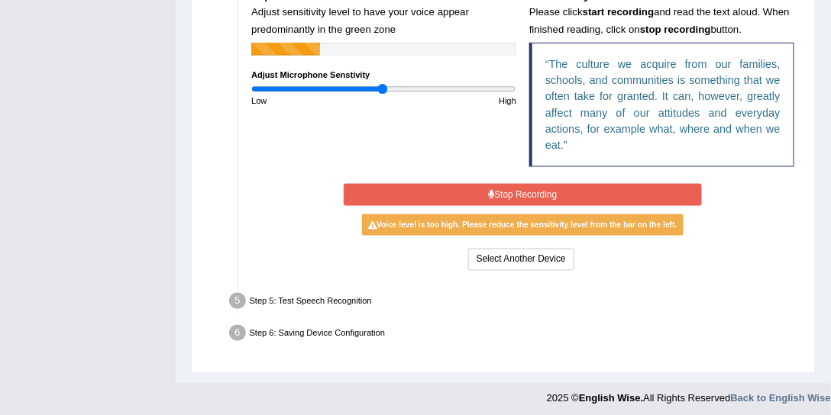
click at [463, 184] on button "Stop Recording" at bounding box center [522, 195] width 357 height 22
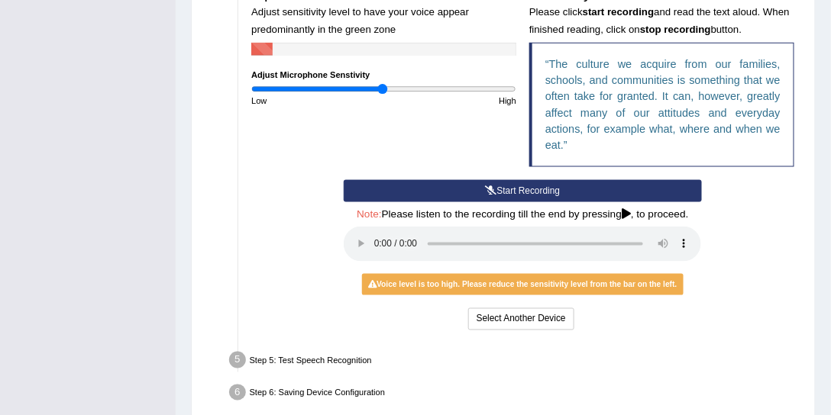
click at [470, 186] on button "Start Recording" at bounding box center [522, 191] width 357 height 22
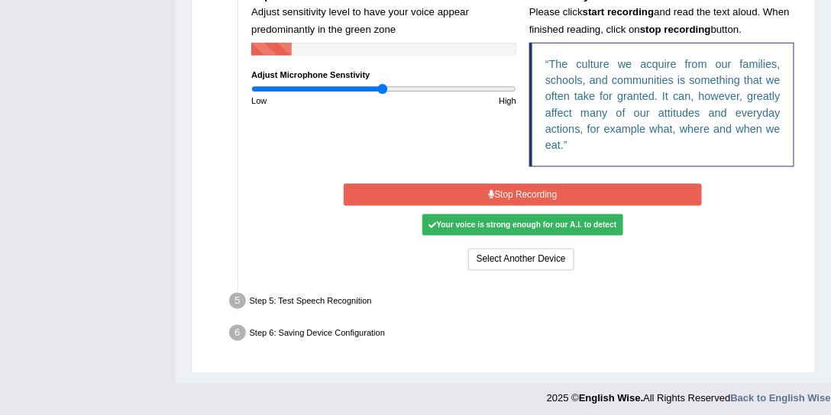
click at [470, 186] on button "Stop Recording" at bounding box center [522, 195] width 357 height 22
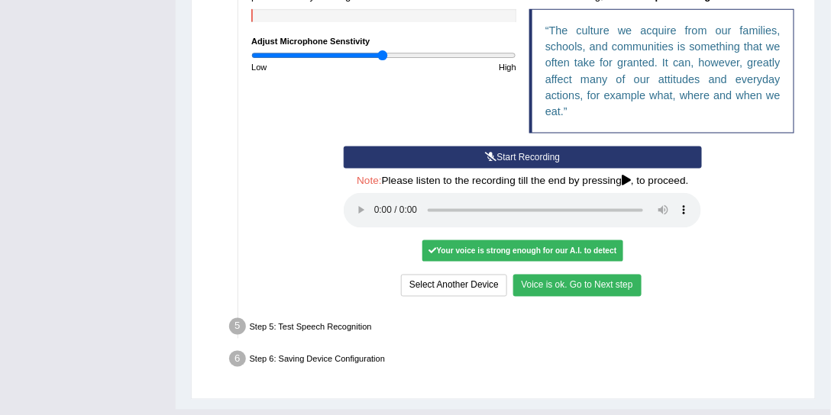
scroll to position [534, 0]
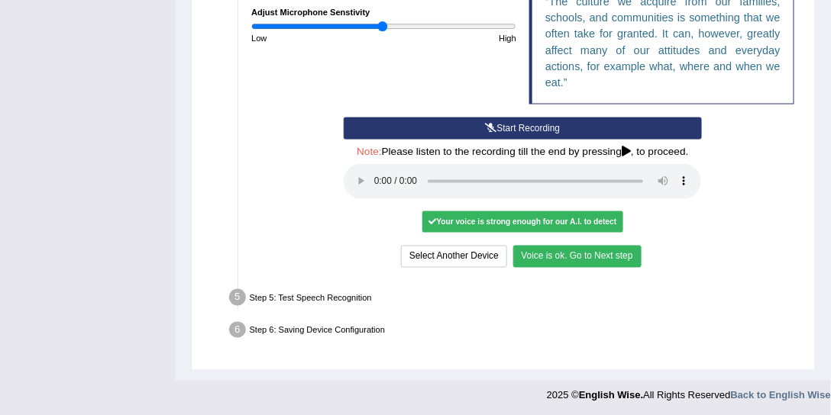
click at [553, 257] on button "Voice is ok. Go to Next step" at bounding box center [577, 257] width 128 height 22
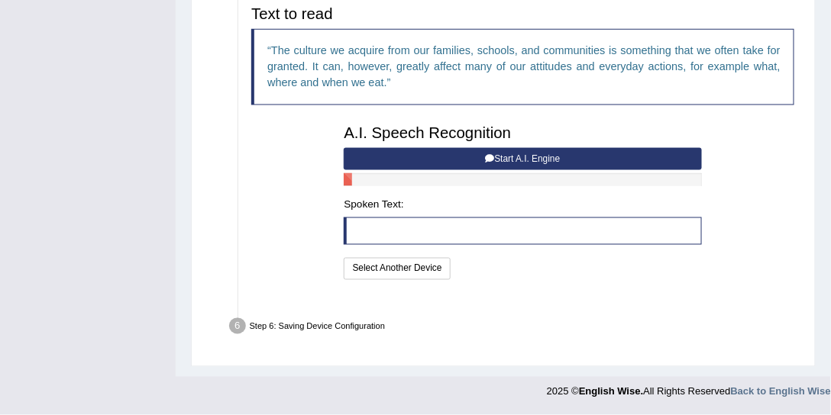
scroll to position [466, 0]
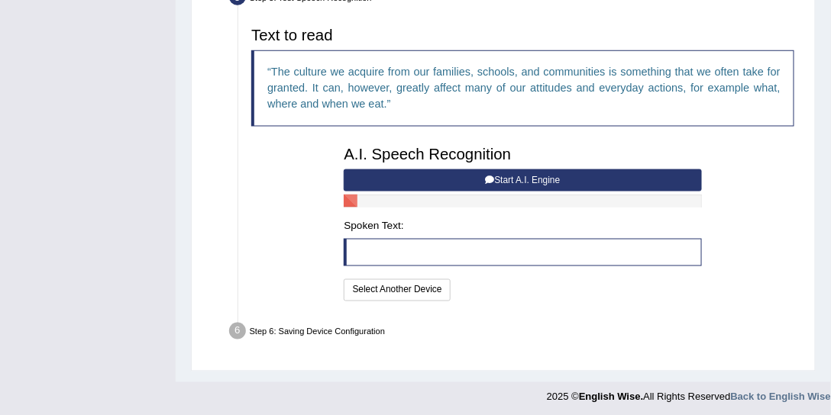
click at [441, 173] on button "Start A.I. Engine" at bounding box center [522, 181] width 357 height 22
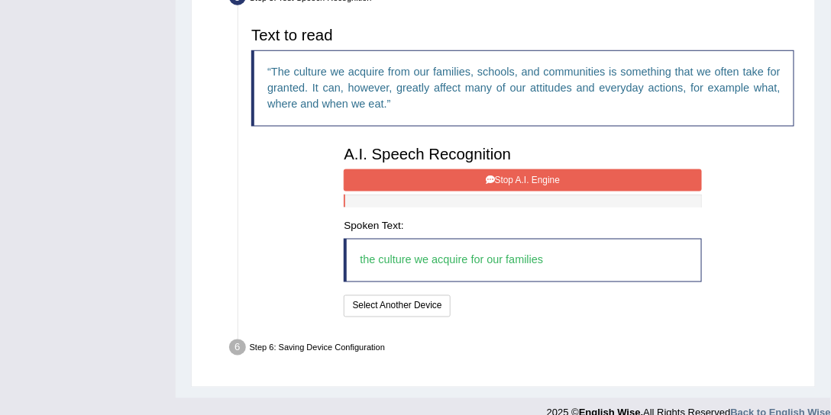
click at [441, 173] on button "Stop A.I. Engine" at bounding box center [522, 181] width 357 height 22
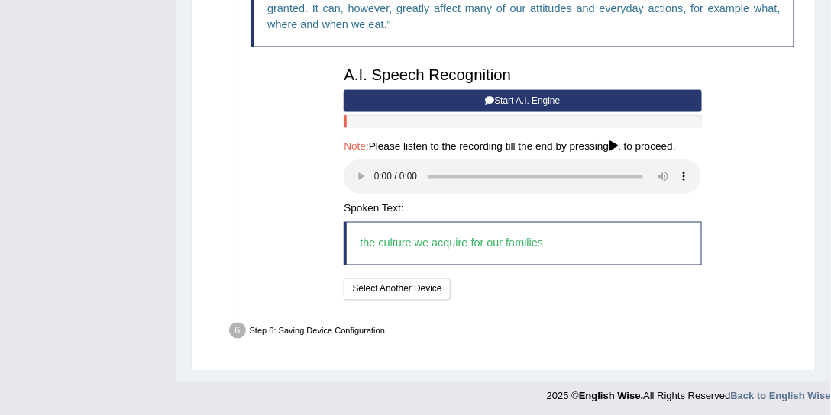
scroll to position [545, 0]
click at [515, 285] on button "Speech is ok. Go to Last step" at bounding box center [524, 290] width 136 height 22
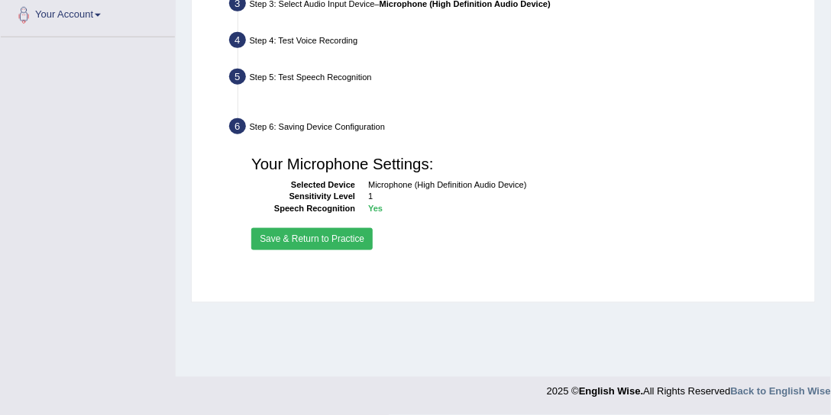
scroll to position [386, 0]
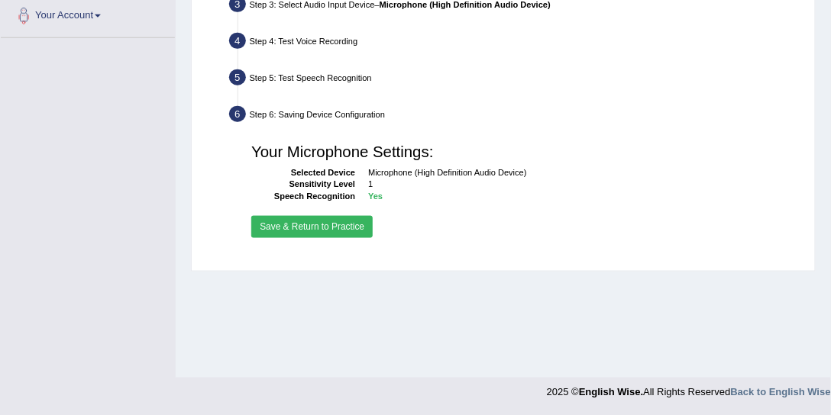
click at [312, 220] on button "Save & Return to Practice" at bounding box center [311, 227] width 121 height 22
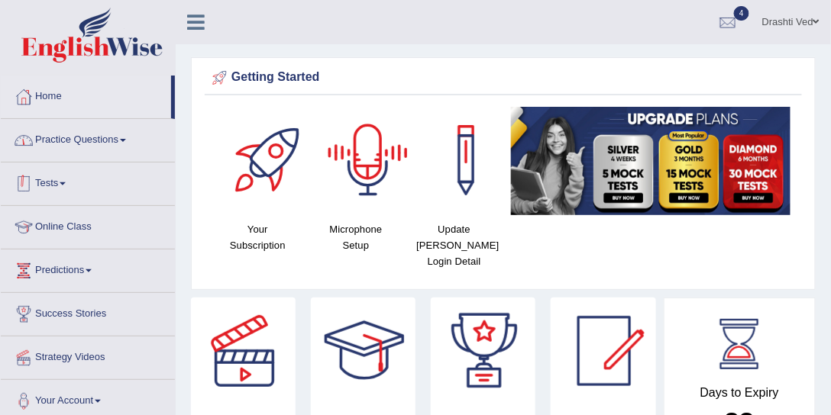
click at [82, 136] on link "Practice Questions" at bounding box center [88, 138] width 174 height 38
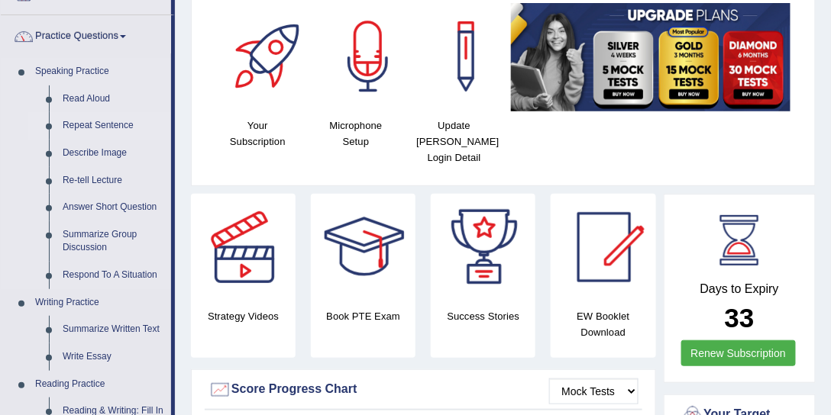
scroll to position [116, 0]
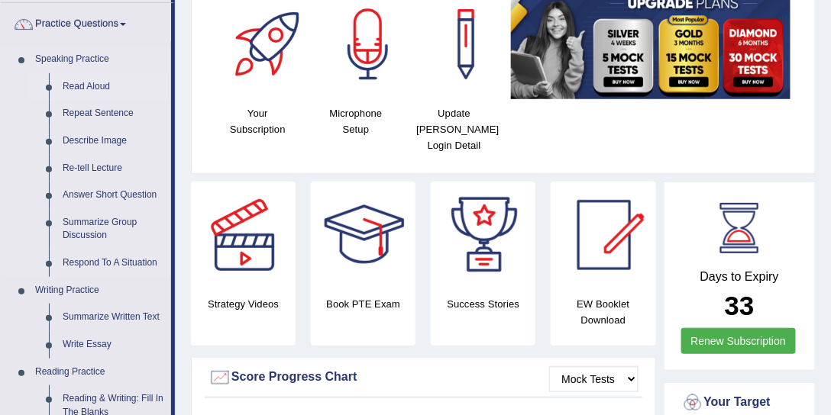
click at [93, 90] on link "Read Aloud" at bounding box center [113, 86] width 115 height 27
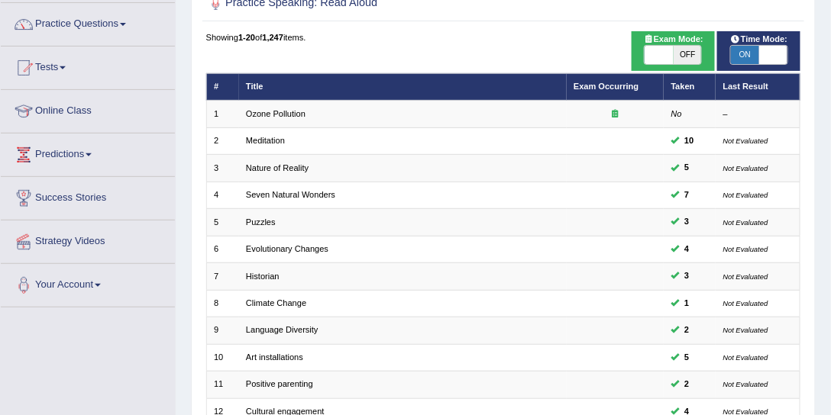
click at [658, 58] on span at bounding box center [658, 55] width 28 height 18
checkbox input "true"
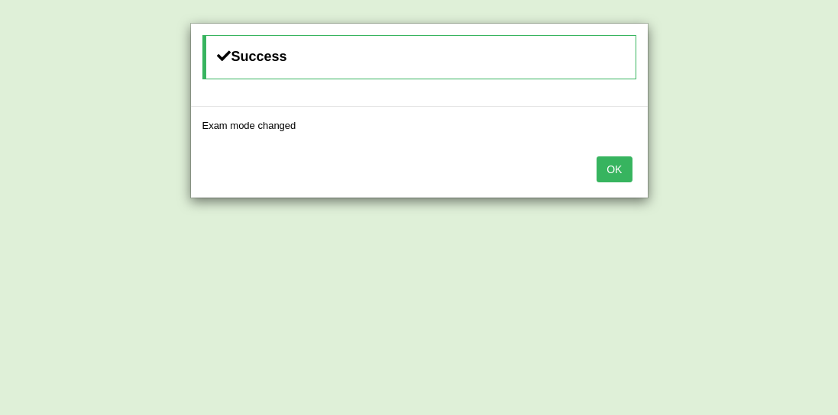
click at [621, 177] on button "OK" at bounding box center [613, 170] width 35 height 26
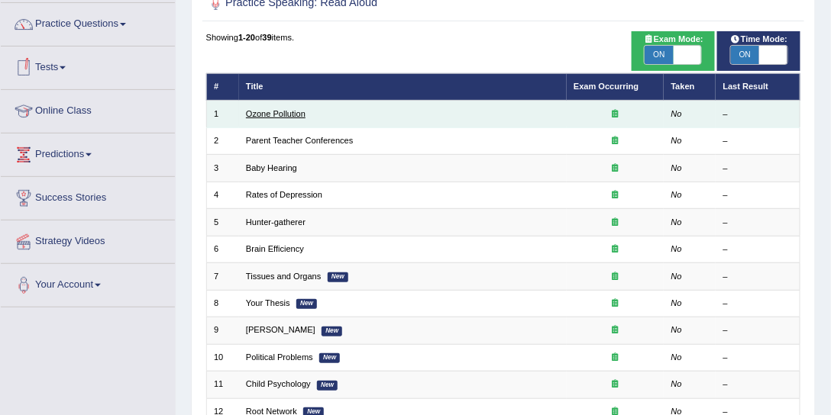
click at [261, 111] on link "Ozone Pollution" at bounding box center [276, 113] width 60 height 9
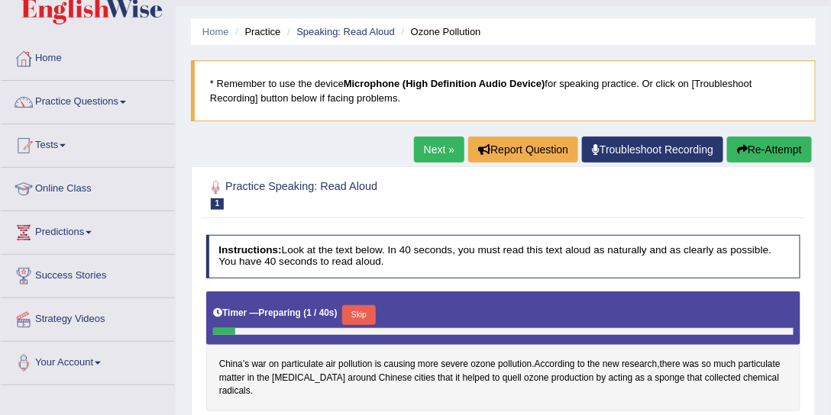
scroll to position [58, 0]
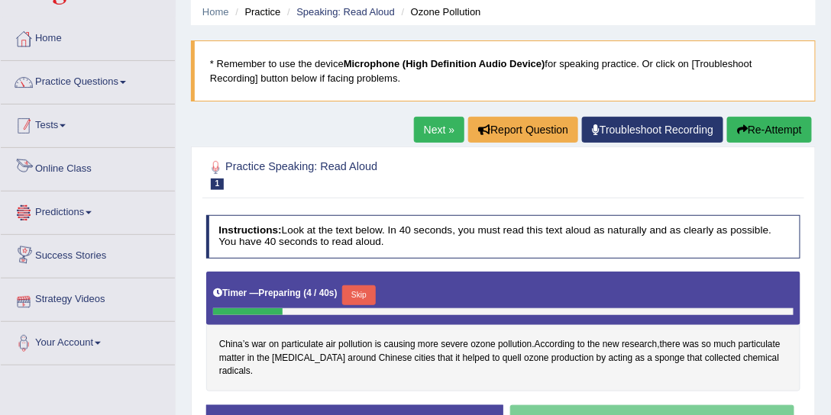
click at [73, 93] on link "Practice Questions" at bounding box center [88, 80] width 174 height 38
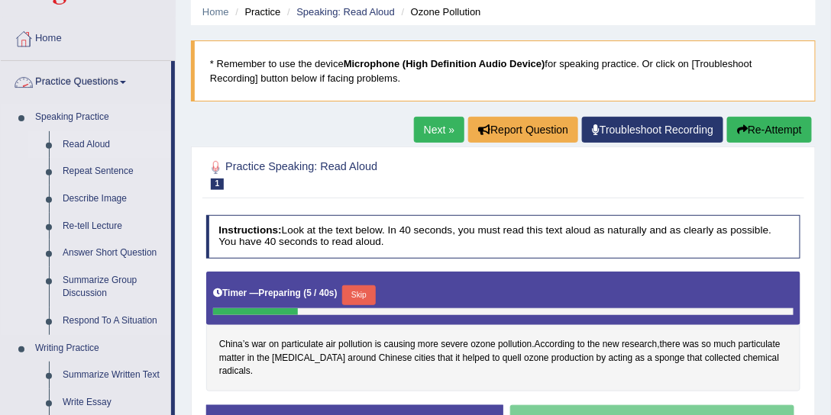
click at [79, 144] on link "Read Aloud" at bounding box center [113, 144] width 115 height 27
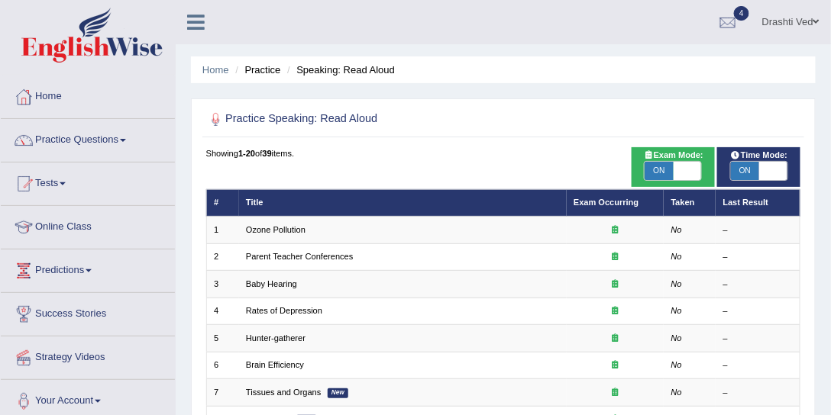
click at [746, 163] on span "ON" at bounding box center [745, 171] width 28 height 18
checkbox input "false"
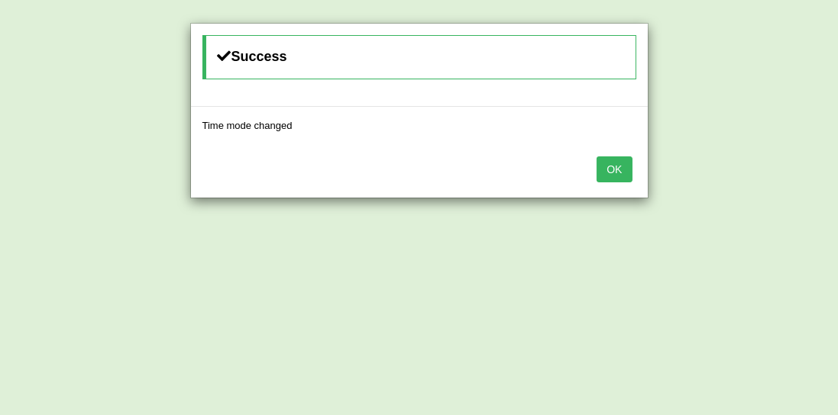
click at [609, 162] on button "OK" at bounding box center [613, 170] width 35 height 26
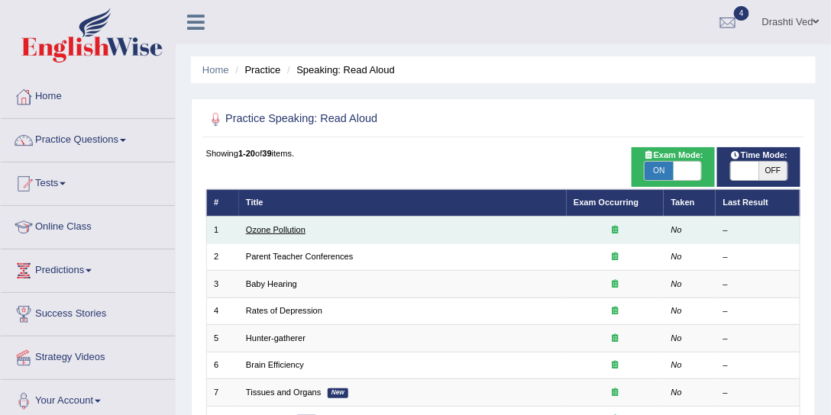
click at [279, 225] on link "Ozone Pollution" at bounding box center [276, 229] width 60 height 9
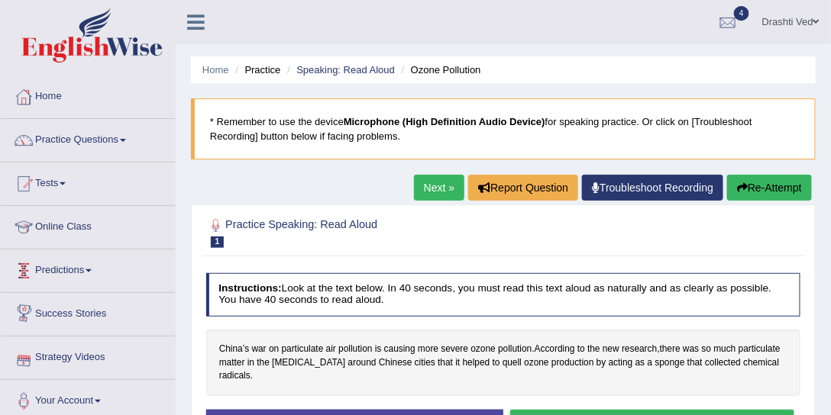
scroll to position [58, 0]
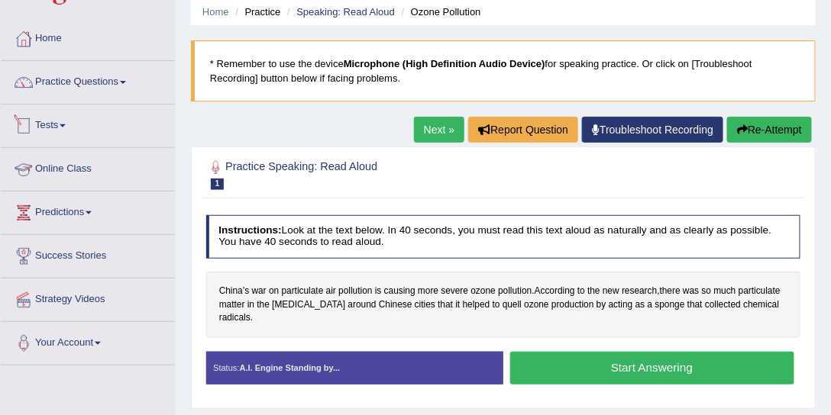
click at [57, 128] on link "Tests" at bounding box center [88, 124] width 174 height 38
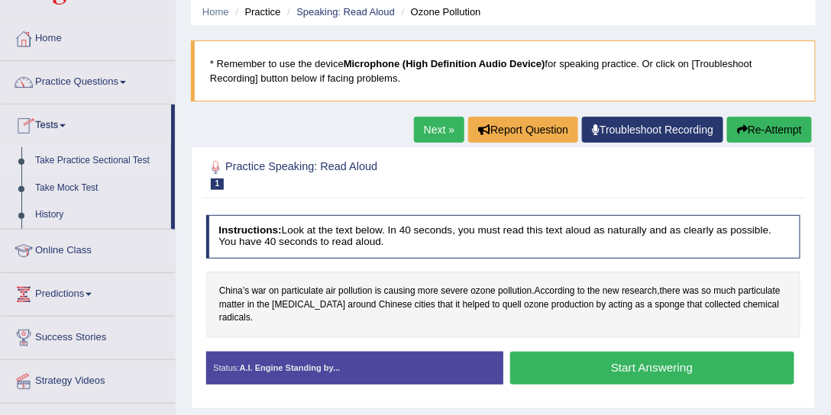
click at [63, 157] on link "Take Practice Sectional Test" at bounding box center [99, 160] width 143 height 27
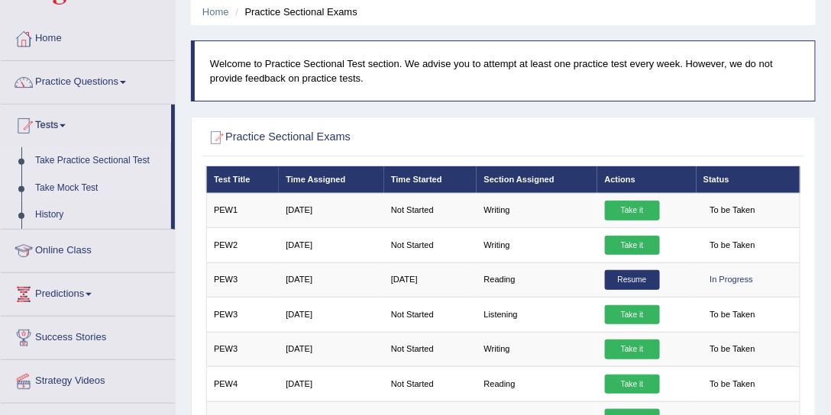
click at [92, 187] on link "Take Mock Test" at bounding box center [99, 188] width 143 height 27
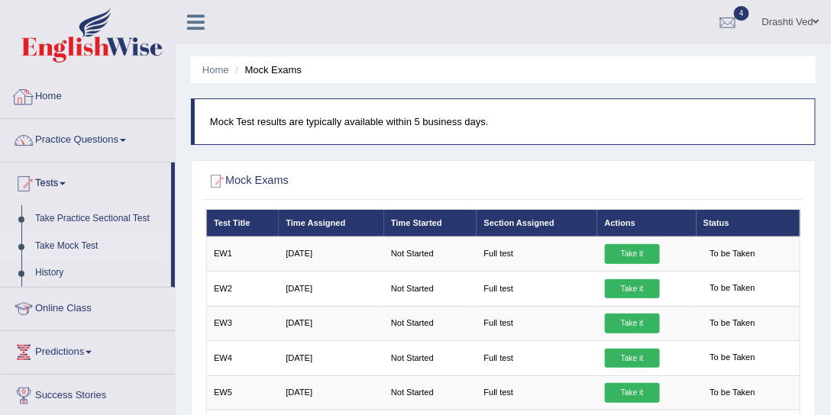
click at [60, 93] on link "Home" at bounding box center [88, 95] width 174 height 38
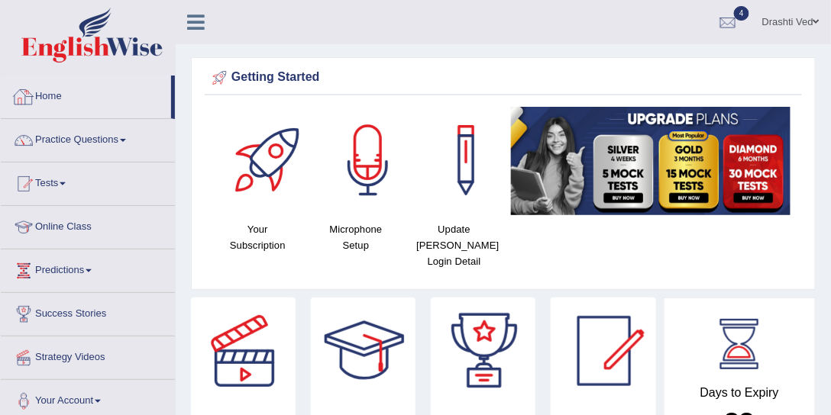
click at [801, 10] on link "Drashti Ved" at bounding box center [791, 20] width 80 height 40
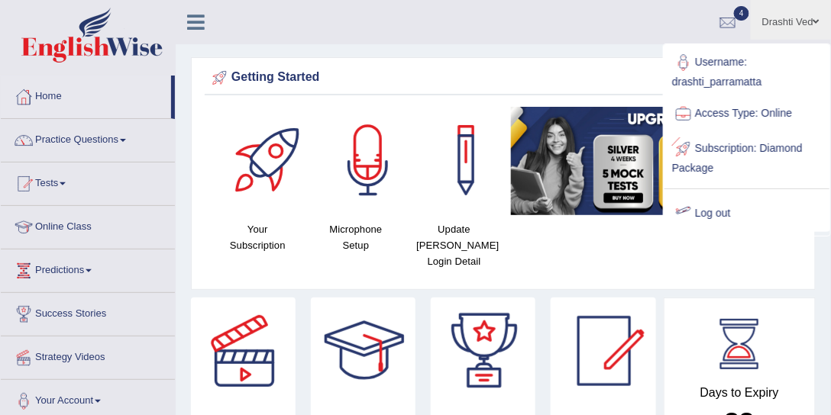
click at [715, 213] on link "Log out" at bounding box center [746, 213] width 165 height 35
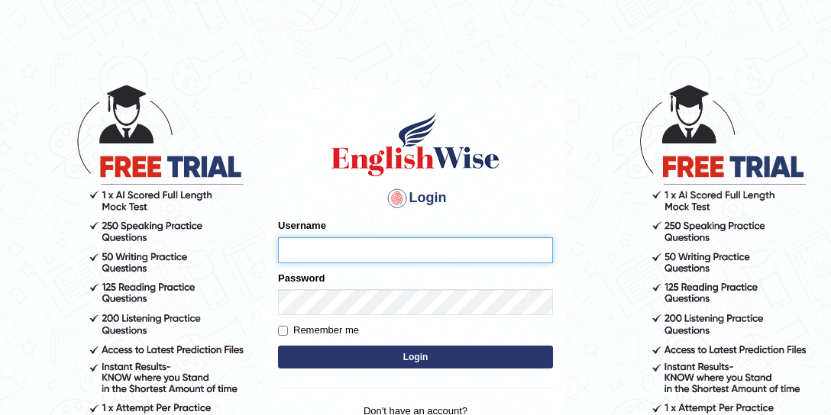
type input "drashti_parramatta"
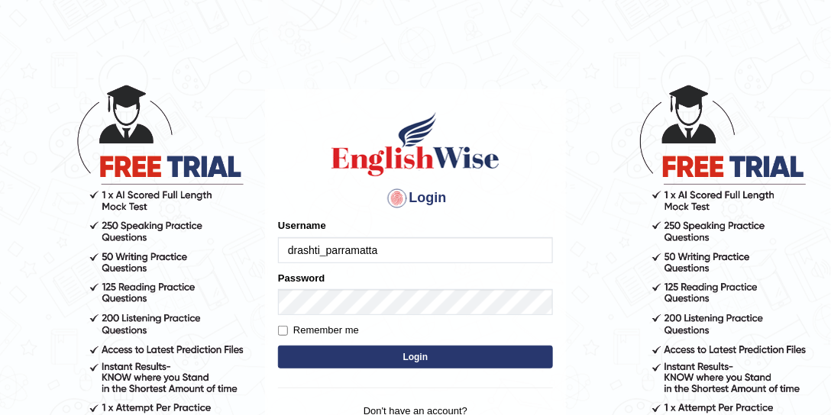
type input "drashti_parramatta"
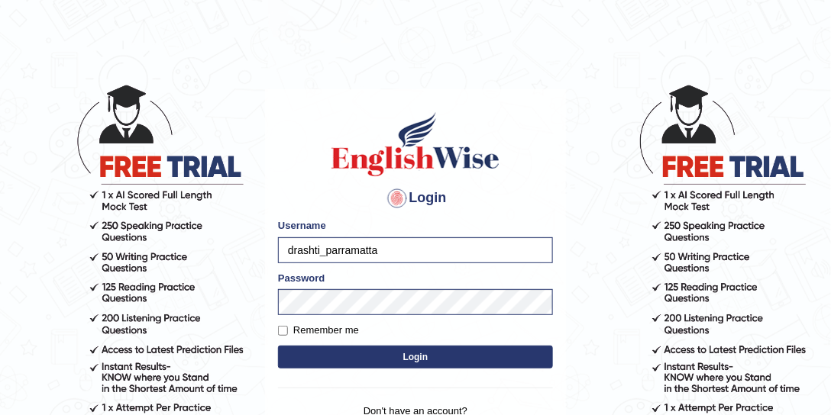
click at [368, 349] on button "Login" at bounding box center [415, 357] width 275 height 23
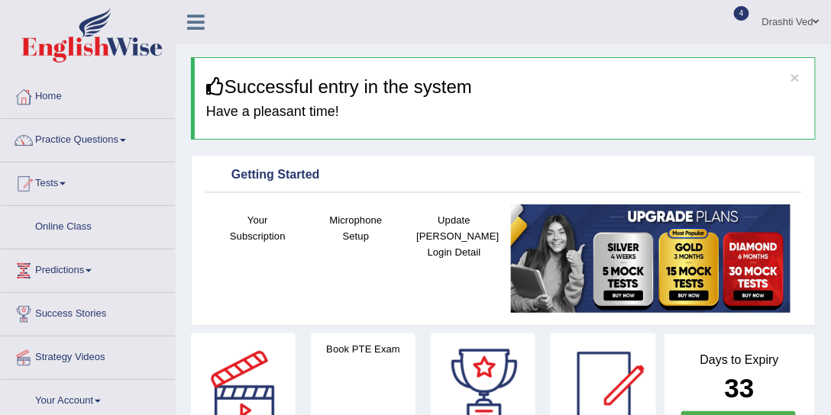
click at [117, 143] on link "Practice Questions" at bounding box center [88, 138] width 174 height 38
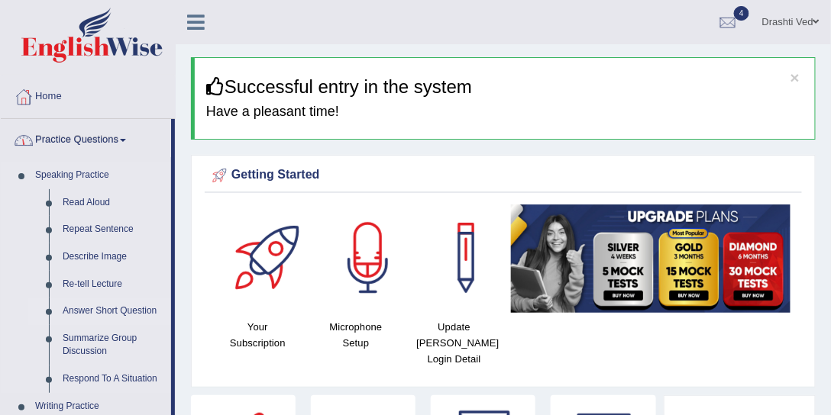
scroll to position [174, 0]
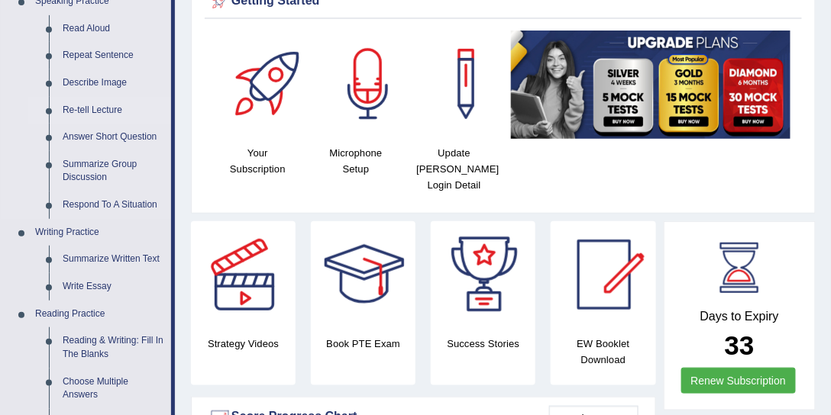
click at [79, 98] on link "Re-tell Lecture" at bounding box center [113, 110] width 115 height 27
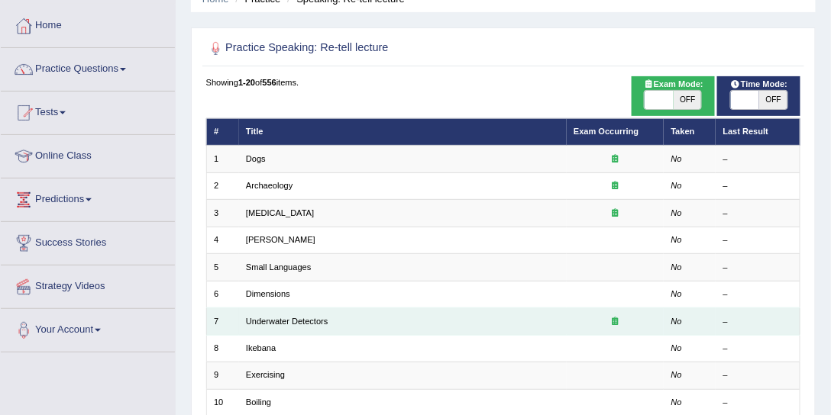
scroll to position [116, 0]
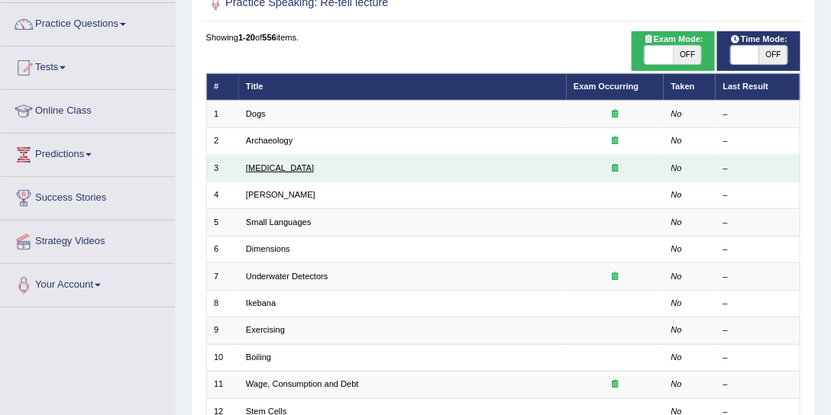
click at [282, 163] on link "[MEDICAL_DATA]" at bounding box center [280, 167] width 68 height 9
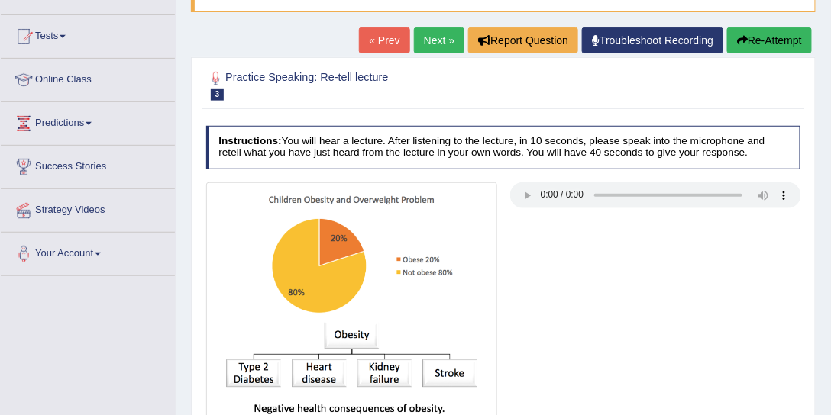
scroll to position [174, 0]
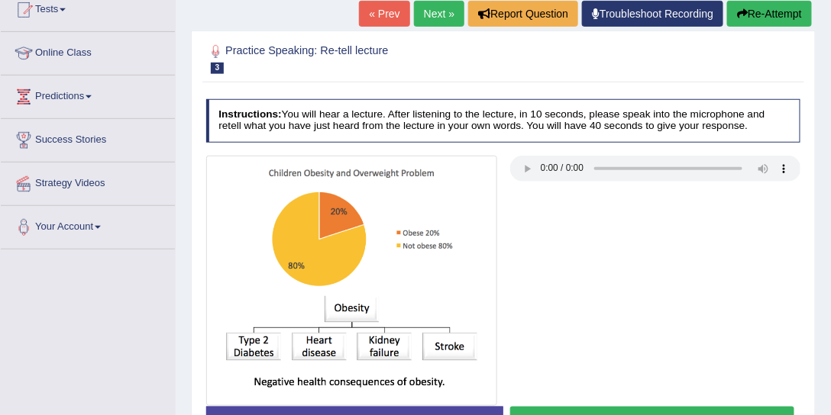
click at [565, 199] on div at bounding box center [503, 281] width 608 height 250
click at [761, 16] on button "Re-Attempt" at bounding box center [769, 14] width 85 height 26
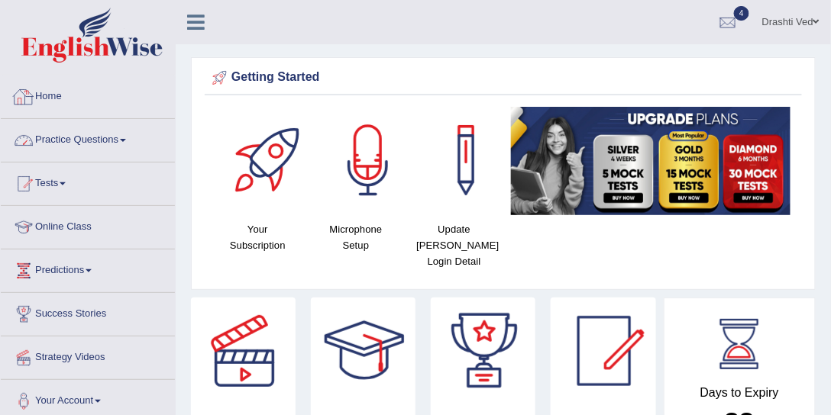
click at [74, 140] on link "Practice Questions" at bounding box center [88, 138] width 174 height 38
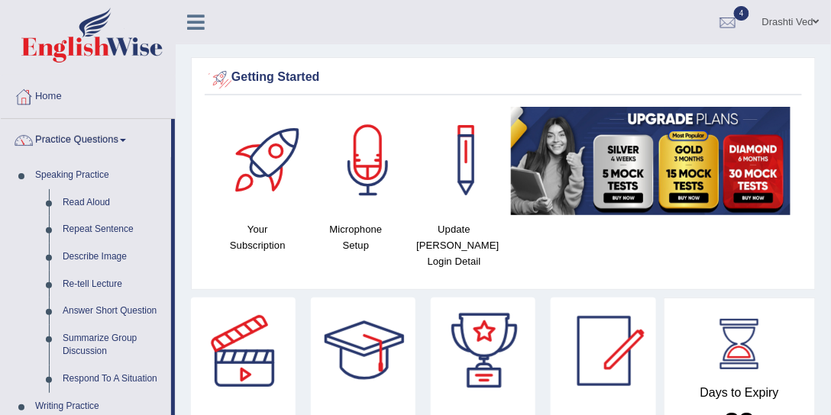
click at [800, 19] on link "Drashti Ved" at bounding box center [791, 20] width 80 height 40
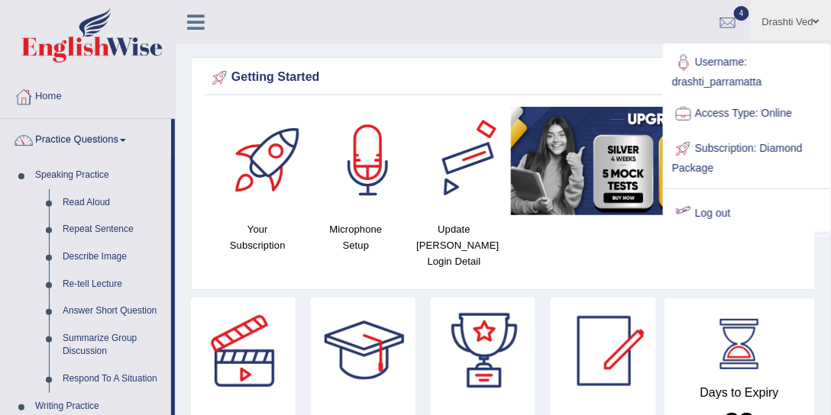
click at [394, 59] on div "Getting Started Your Subscription Microphone Setup Update [PERSON_NAME] Login D…" at bounding box center [503, 173] width 625 height 233
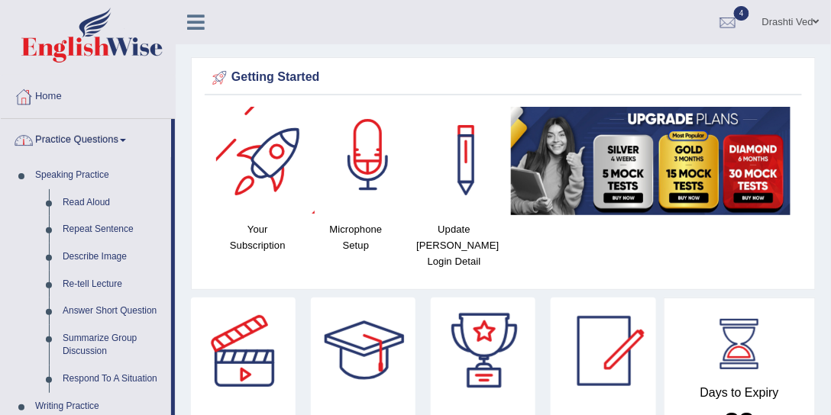
click at [106, 140] on link "Practice Questions" at bounding box center [86, 138] width 170 height 38
